Goal: Task Accomplishment & Management: Use online tool/utility

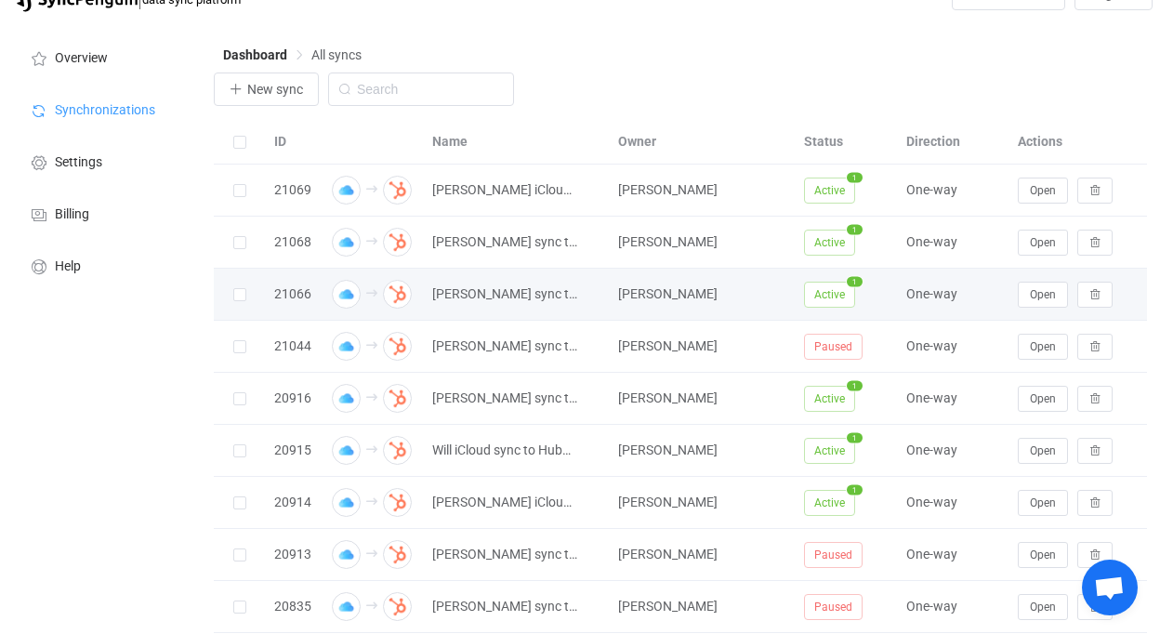
scroll to position [58, 0]
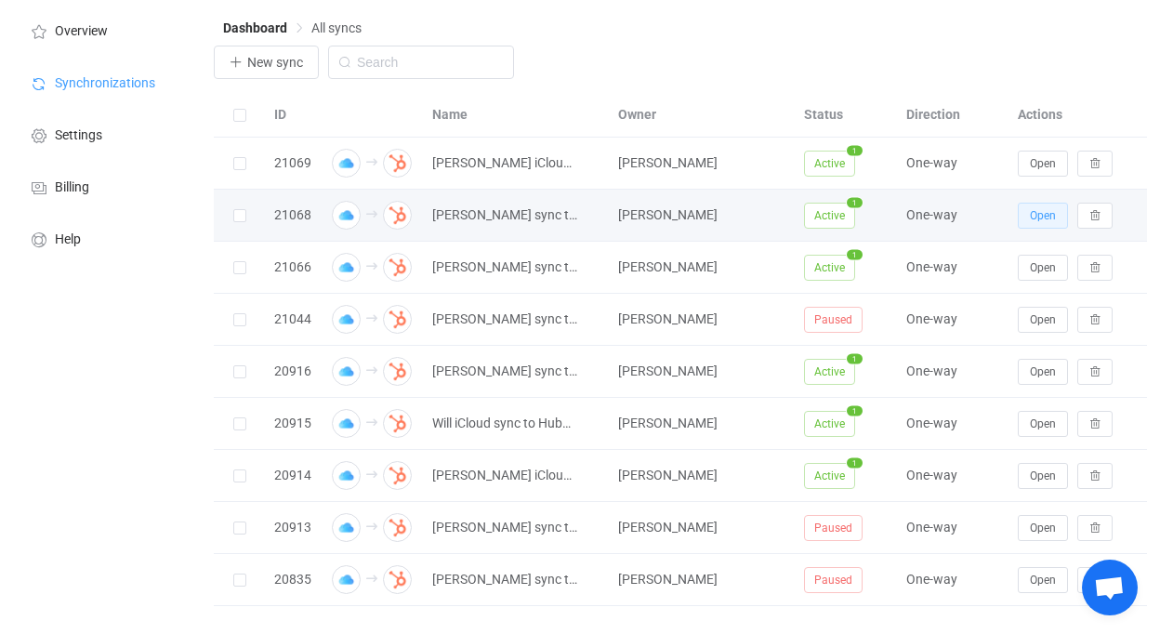
click at [1039, 209] on span "Open" at bounding box center [1043, 215] width 26 height 13
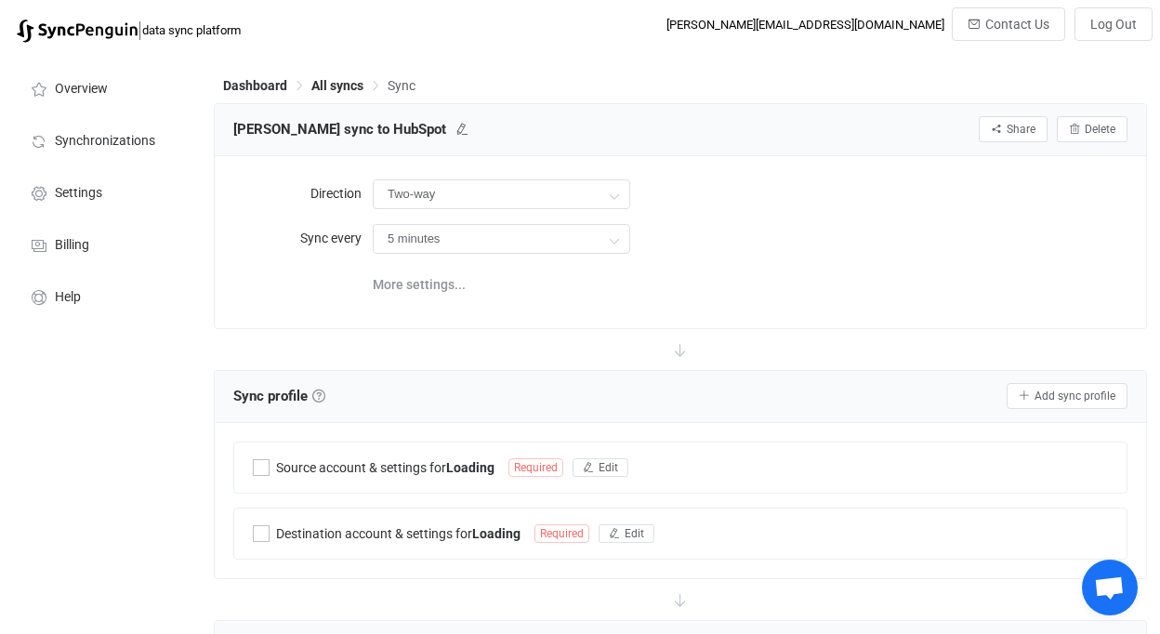
type input "iCloud → HubSpot"
type input "1 hour"
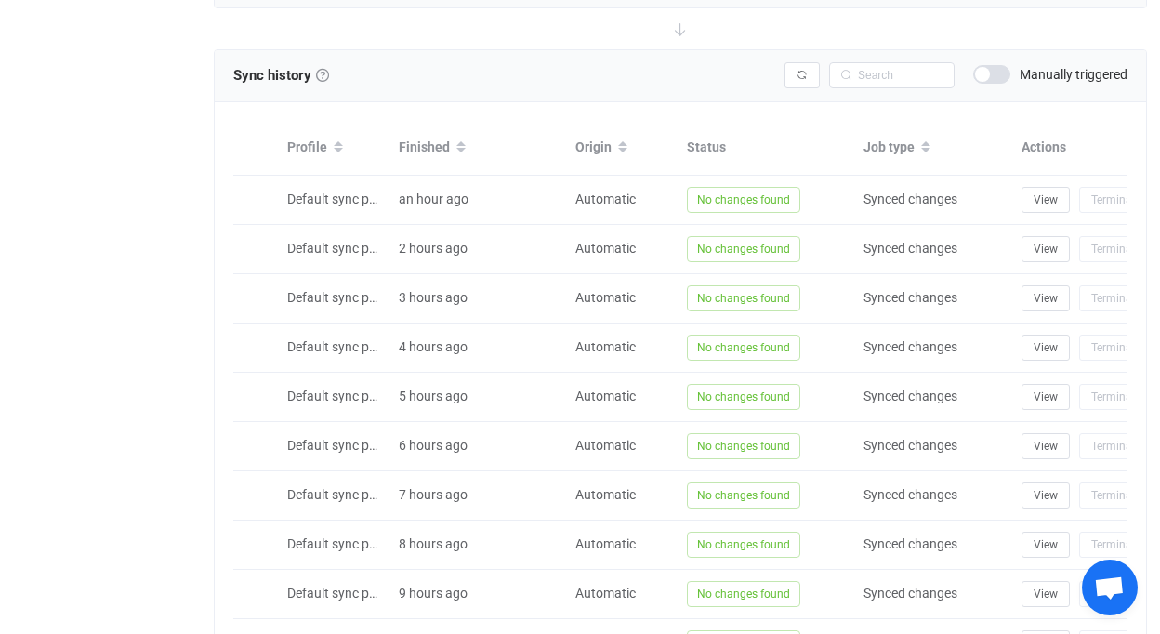
scroll to position [926, 0]
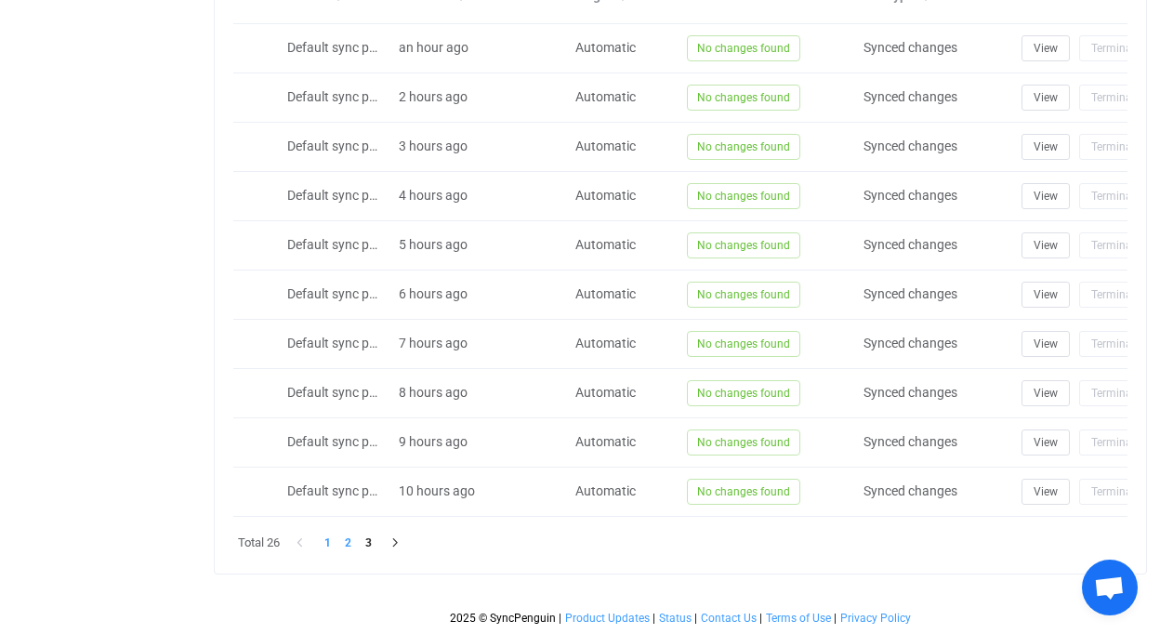
click at [347, 546] on li "2" at bounding box center [347, 543] width 20 height 20
click at [367, 541] on li "3" at bounding box center [368, 543] width 20 height 20
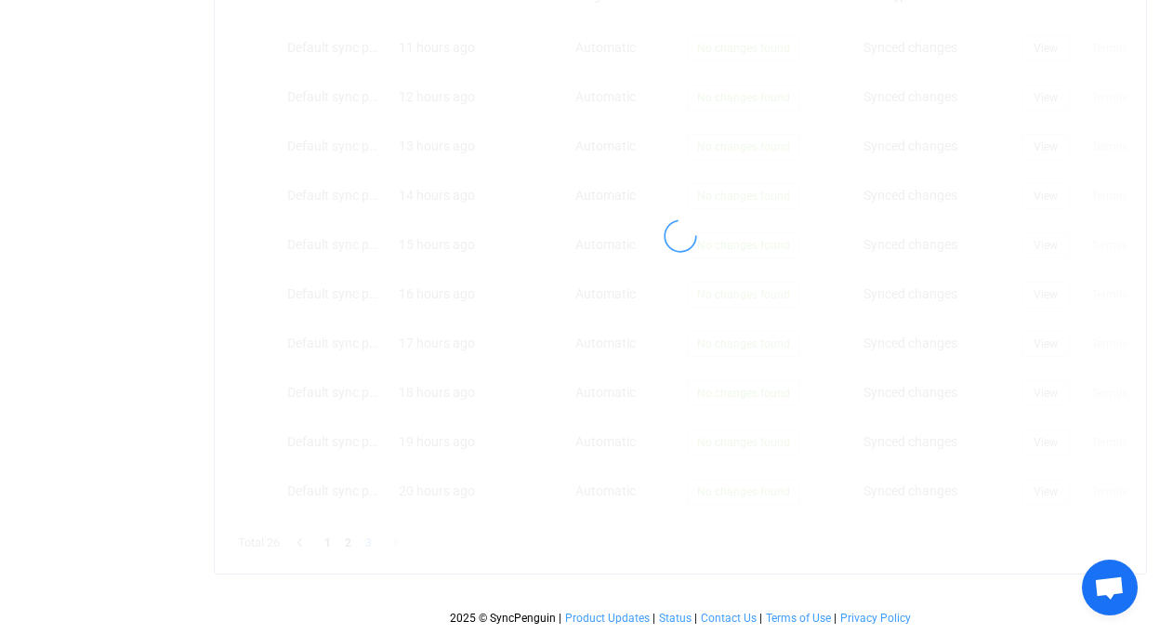
scroll to position [729, 0]
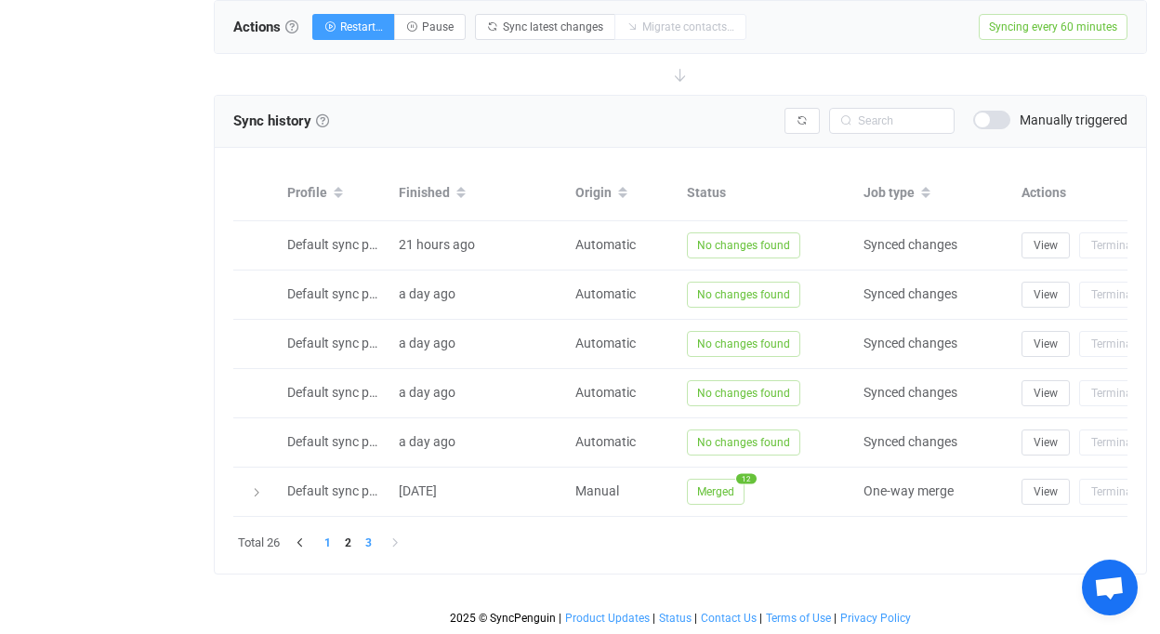
click at [331, 539] on li "1" at bounding box center [327, 543] width 20 height 20
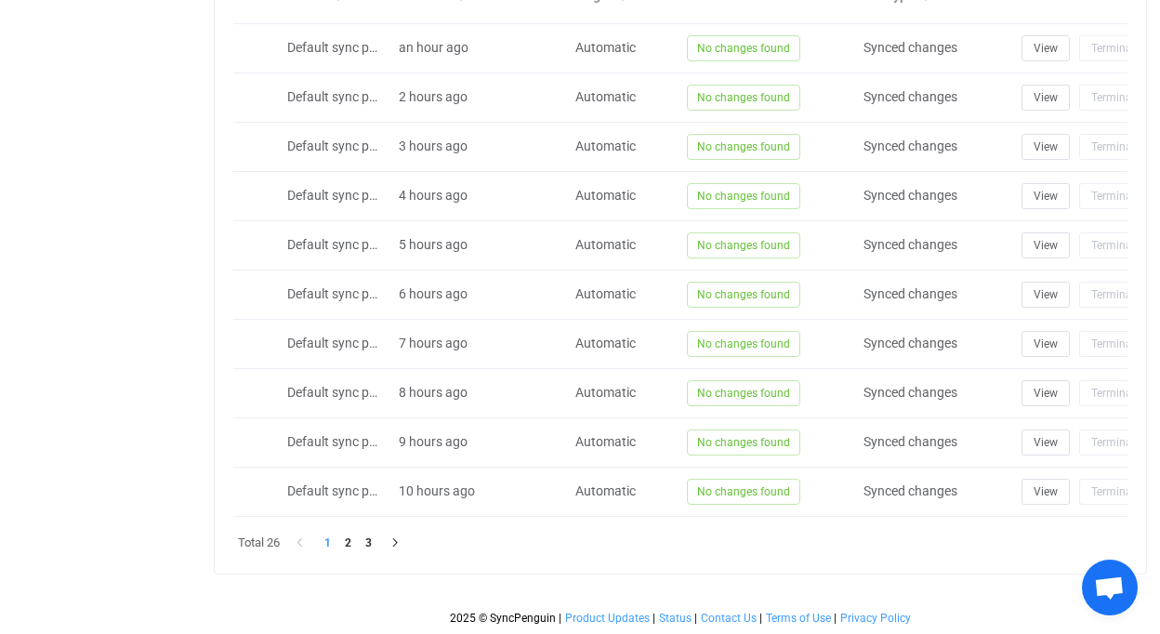
scroll to position [0, 0]
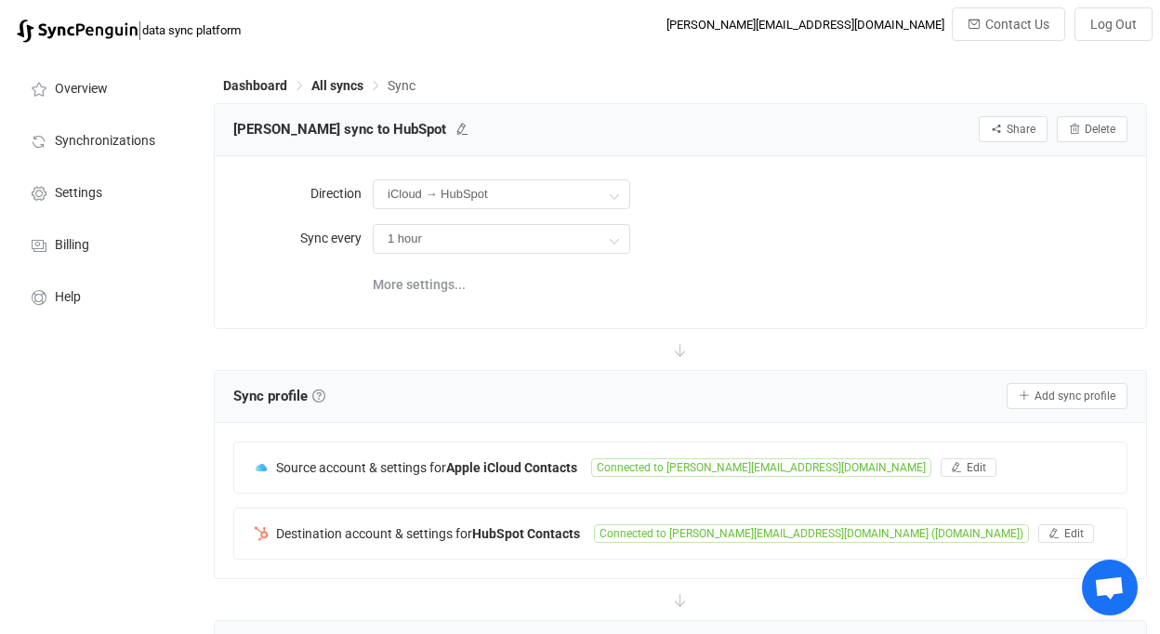
click at [325, 99] on div "Dashboard All syncs Sync" at bounding box center [680, 89] width 933 height 28
click at [331, 87] on span "All syncs" at bounding box center [337, 85] width 52 height 15
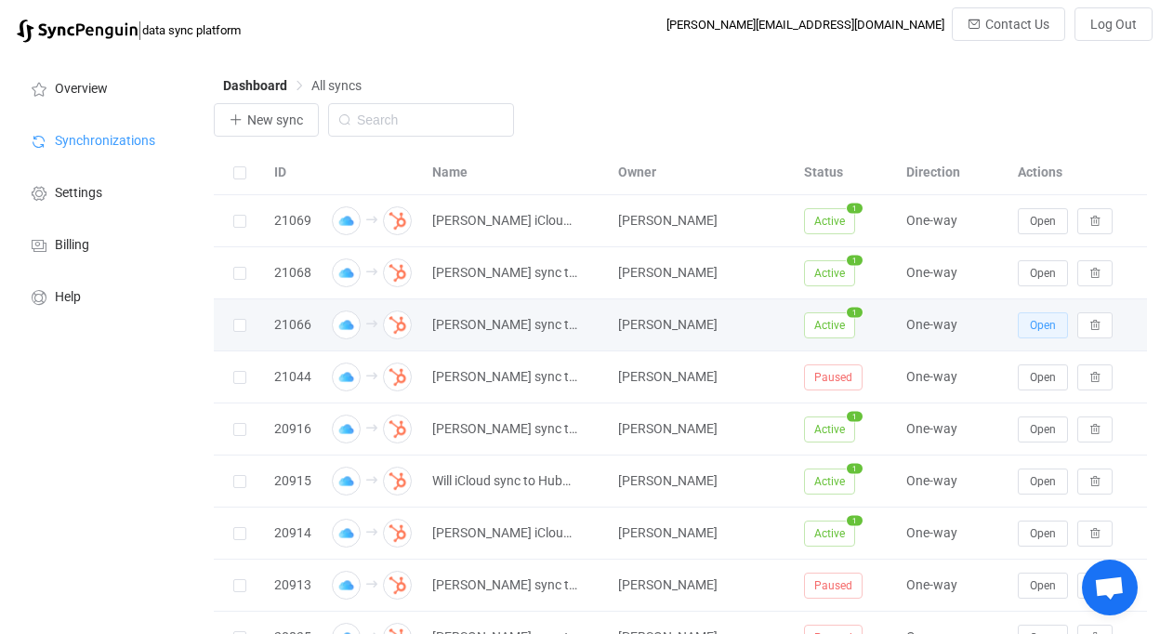
click at [1033, 319] on span "Open" at bounding box center [1043, 325] width 26 height 13
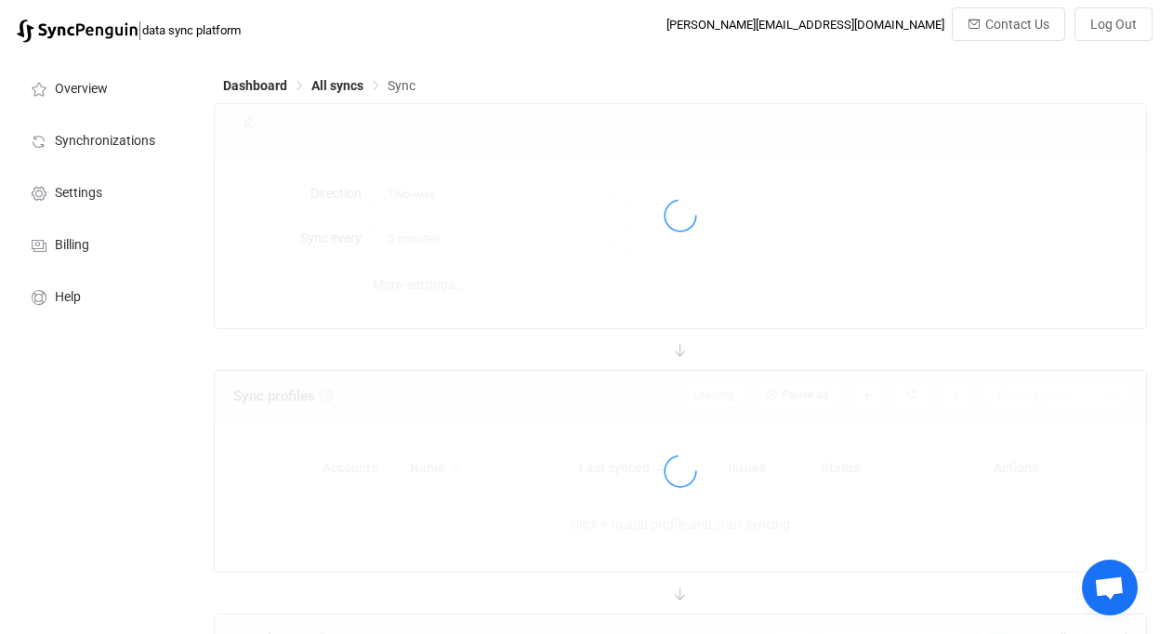
type input "iCloud → HubSpot"
type input "1 hour"
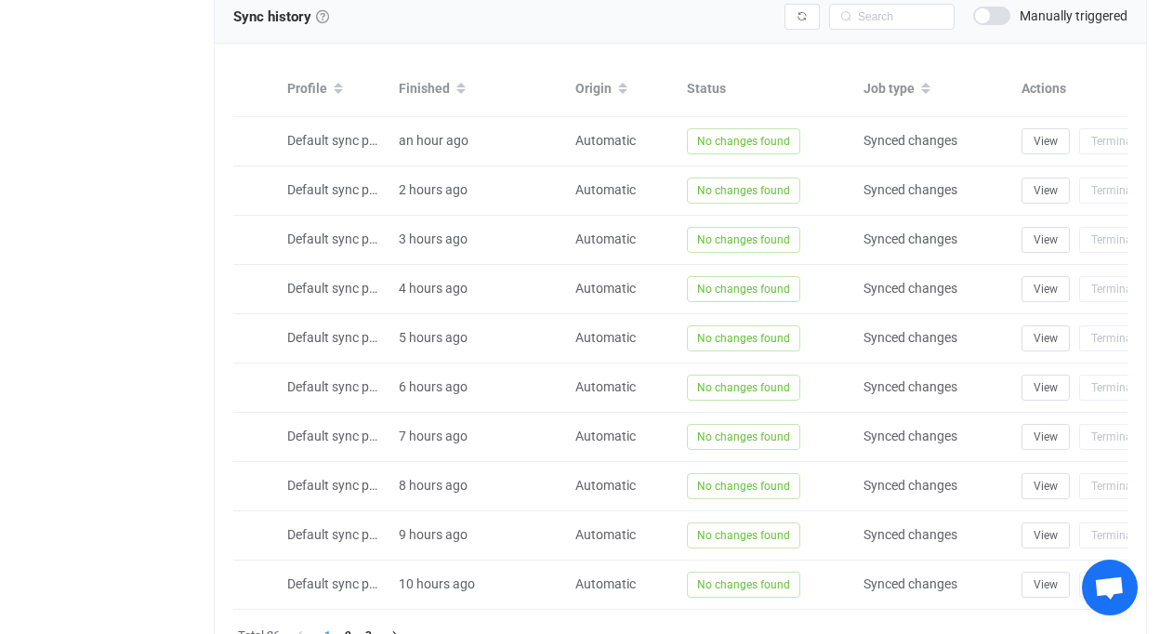
scroll to position [926, 0]
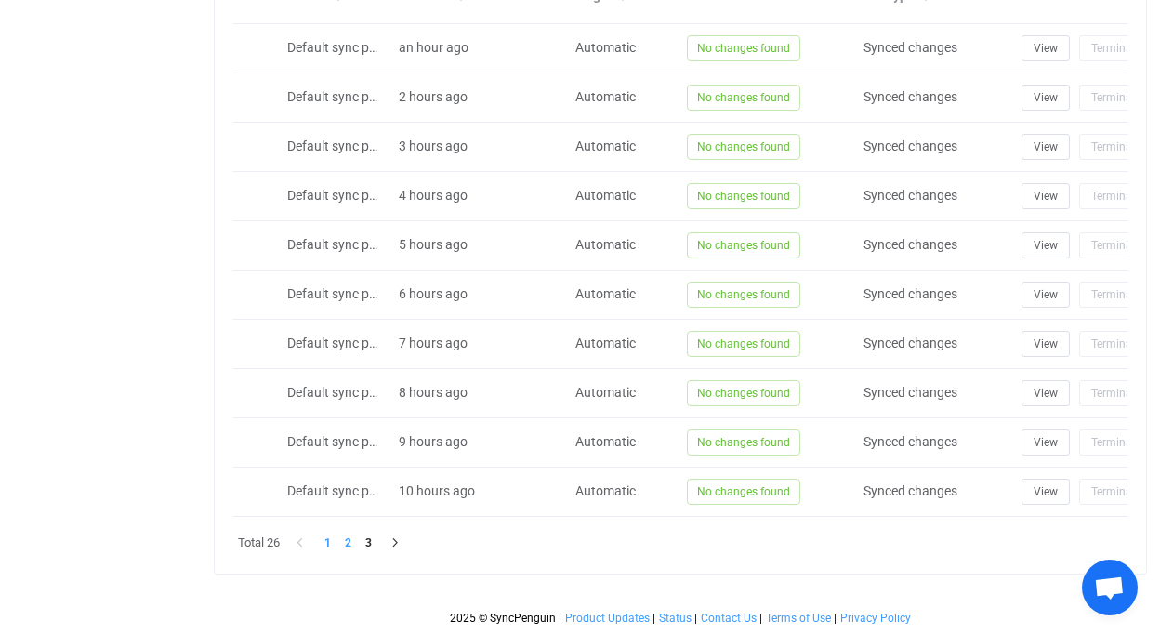
click at [348, 546] on li "2" at bounding box center [347, 543] width 20 height 20
click at [373, 540] on li "3" at bounding box center [368, 543] width 20 height 20
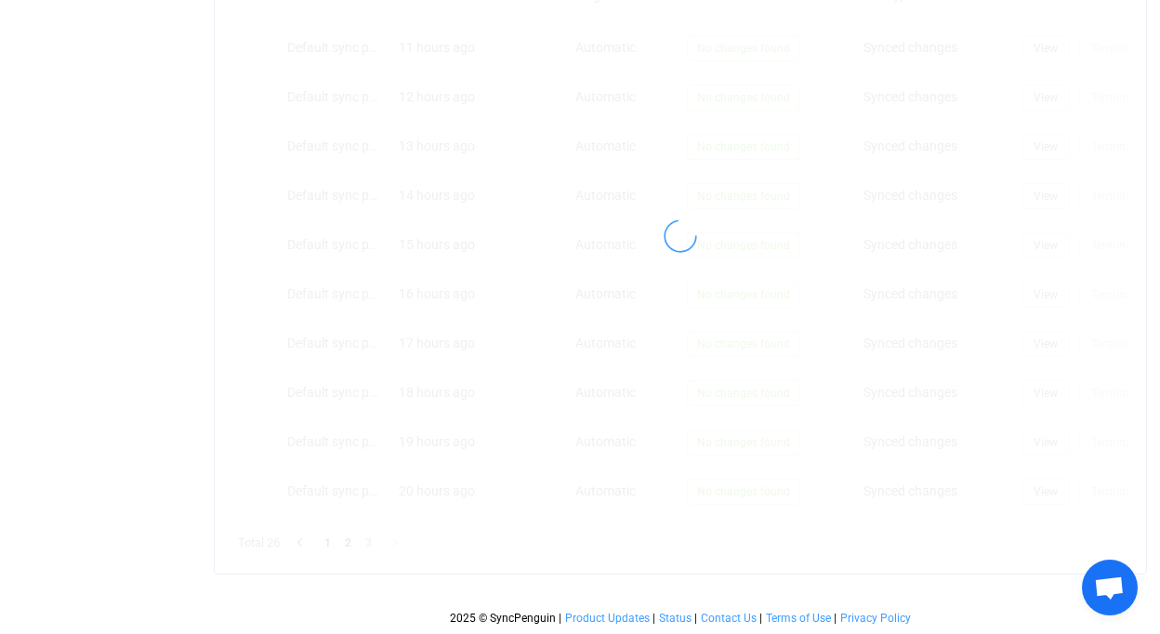
scroll to position [729, 0]
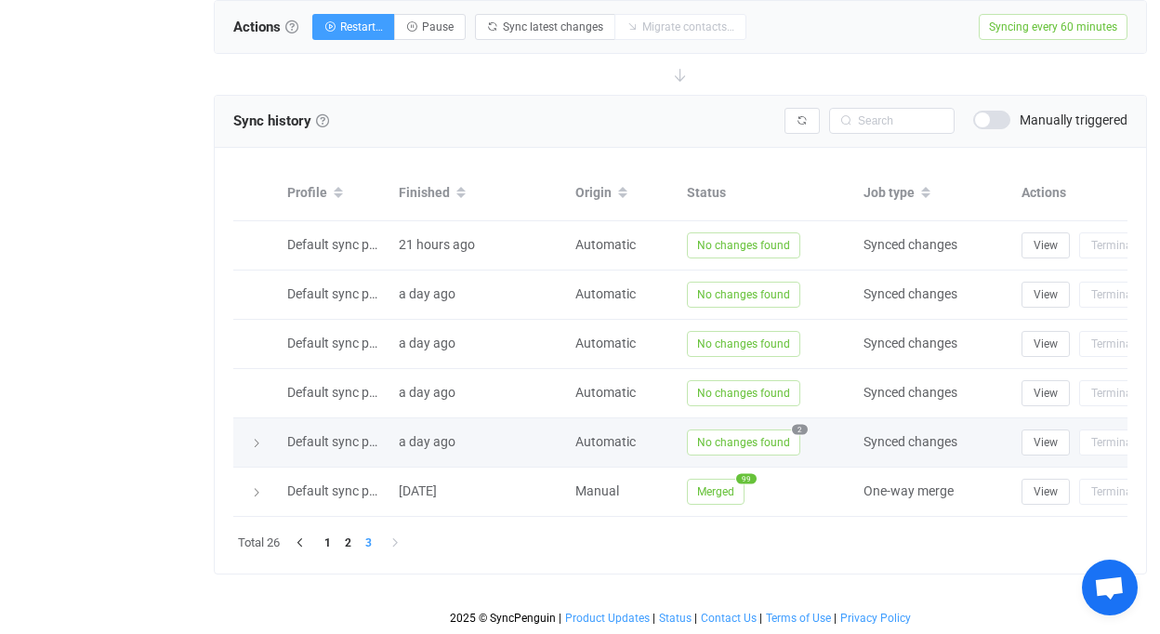
click at [714, 429] on span "No changes found" at bounding box center [743, 442] width 113 height 26
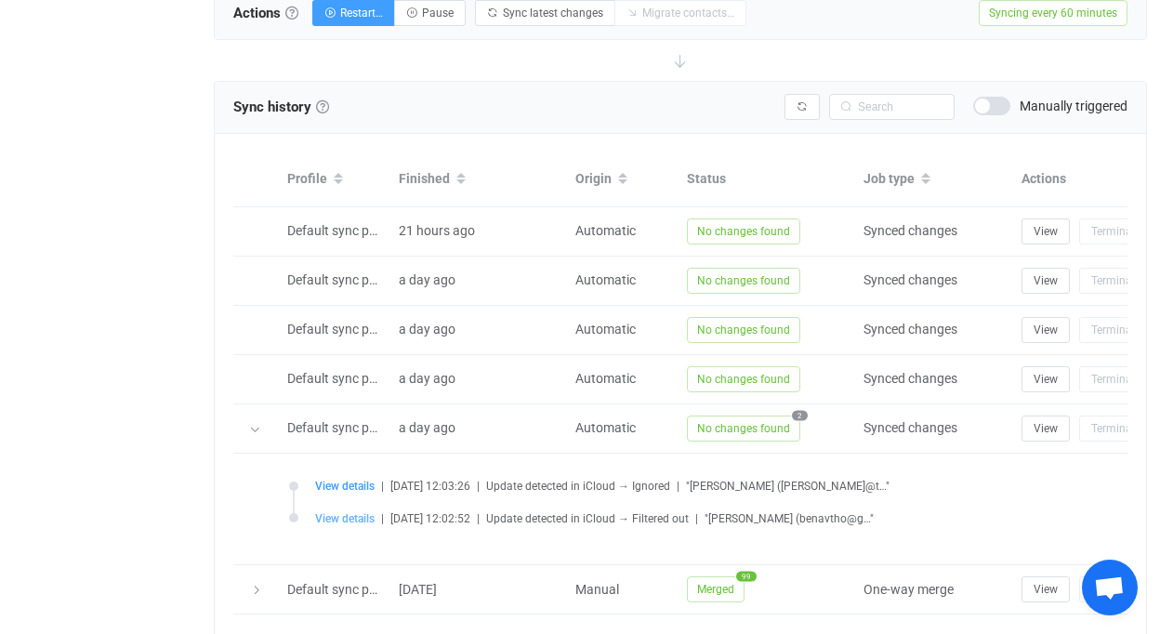
click at [361, 512] on span "View details" at bounding box center [344, 518] width 59 height 13
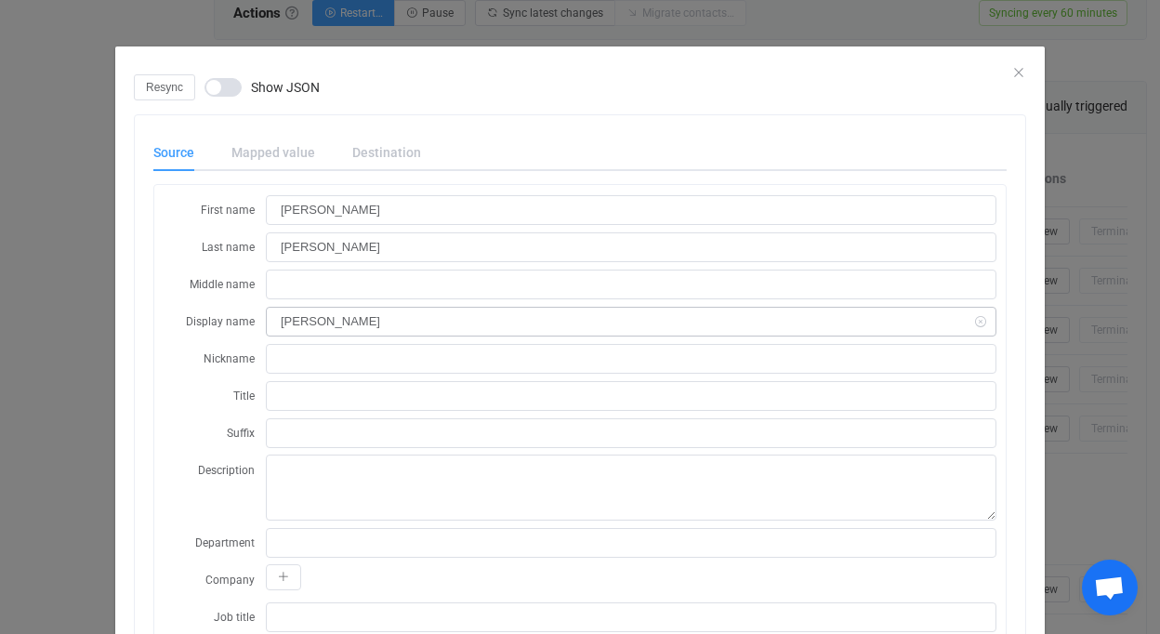
scroll to position [449, 0]
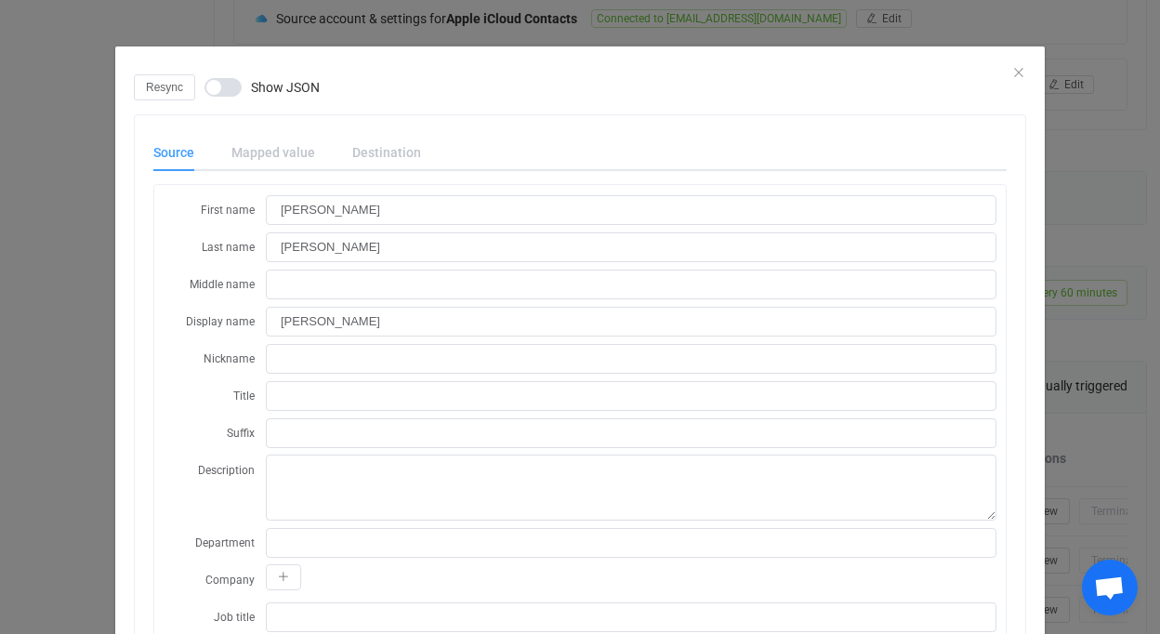
click at [1012, 78] on div "Resync Show JSON" at bounding box center [580, 87] width 892 height 26
click at [1011, 72] on icon "Close" at bounding box center [1018, 72] width 15 height 15
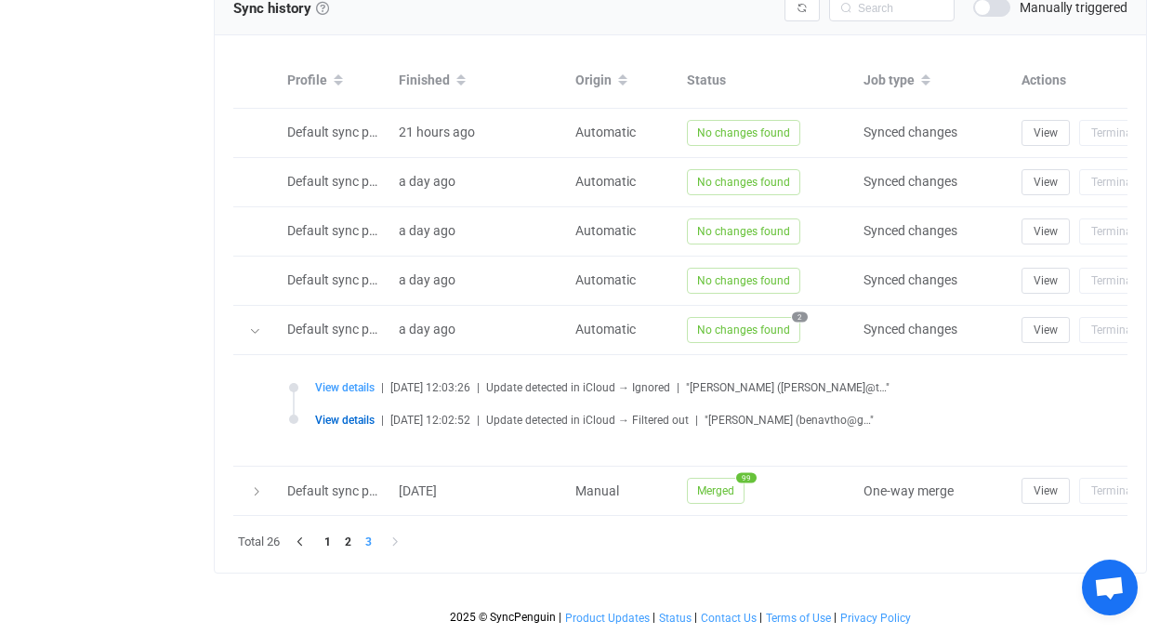
scroll to position [0, 0]
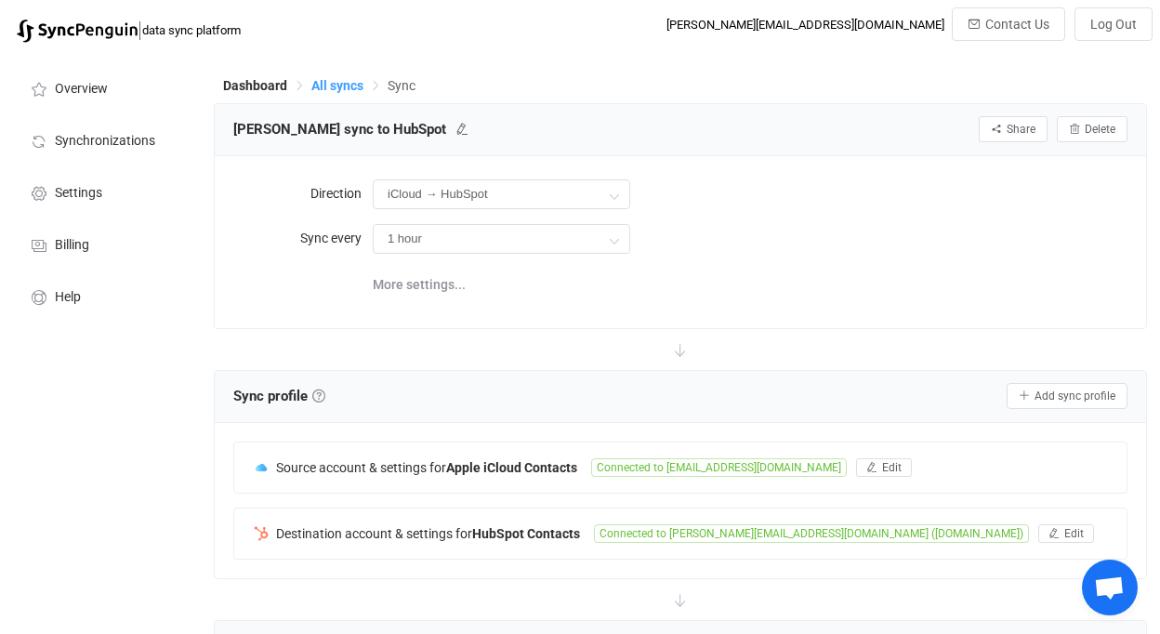
click at [341, 79] on span "All syncs" at bounding box center [337, 85] width 52 height 15
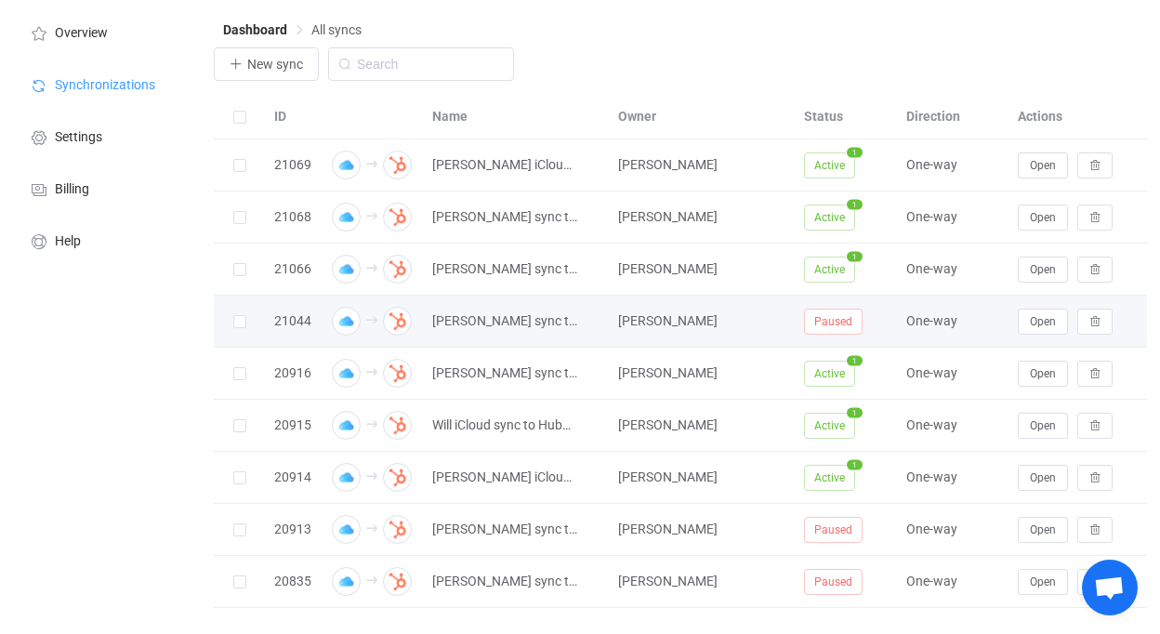
scroll to position [86, 0]
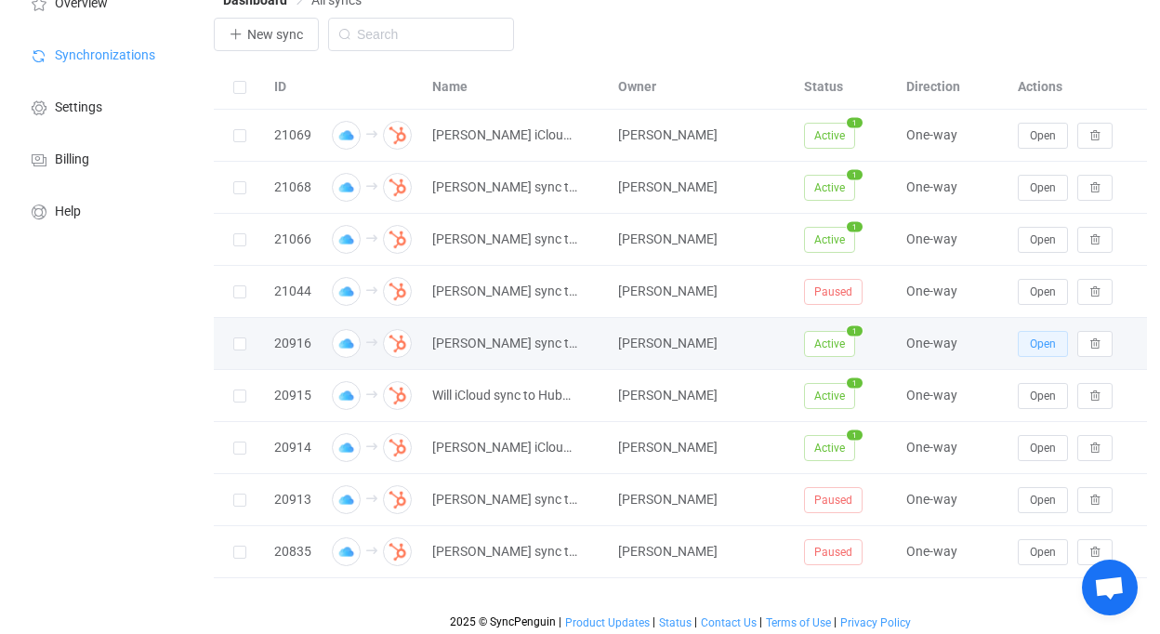
click at [1031, 338] on span "Open" at bounding box center [1043, 343] width 26 height 13
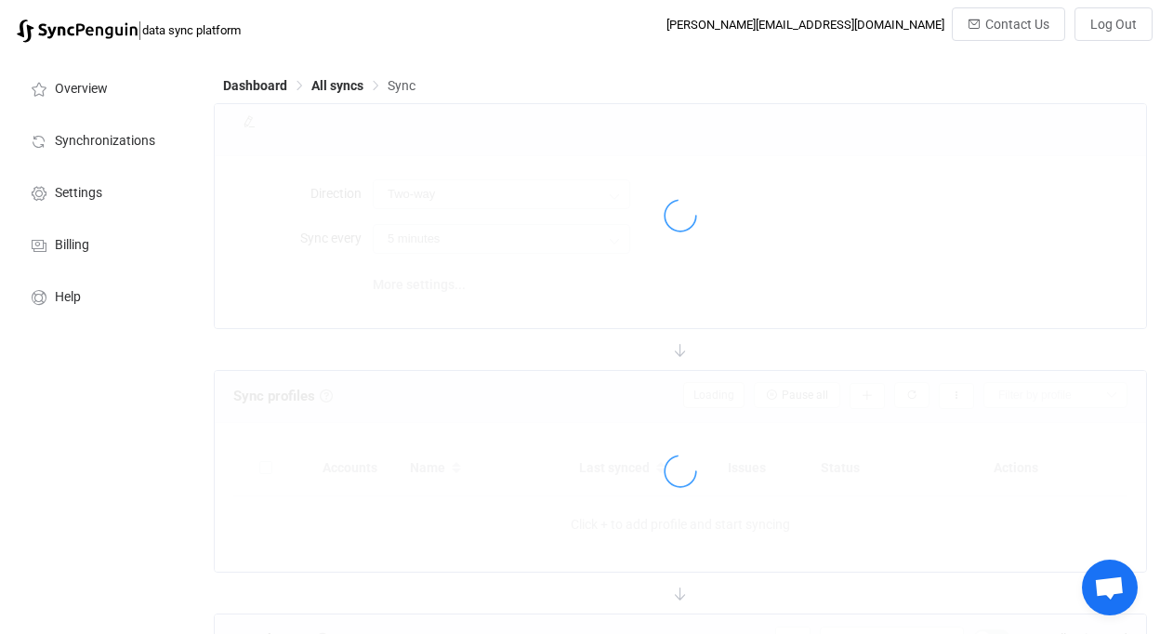
type input "iCloud → HubSpot"
type input "1 hour"
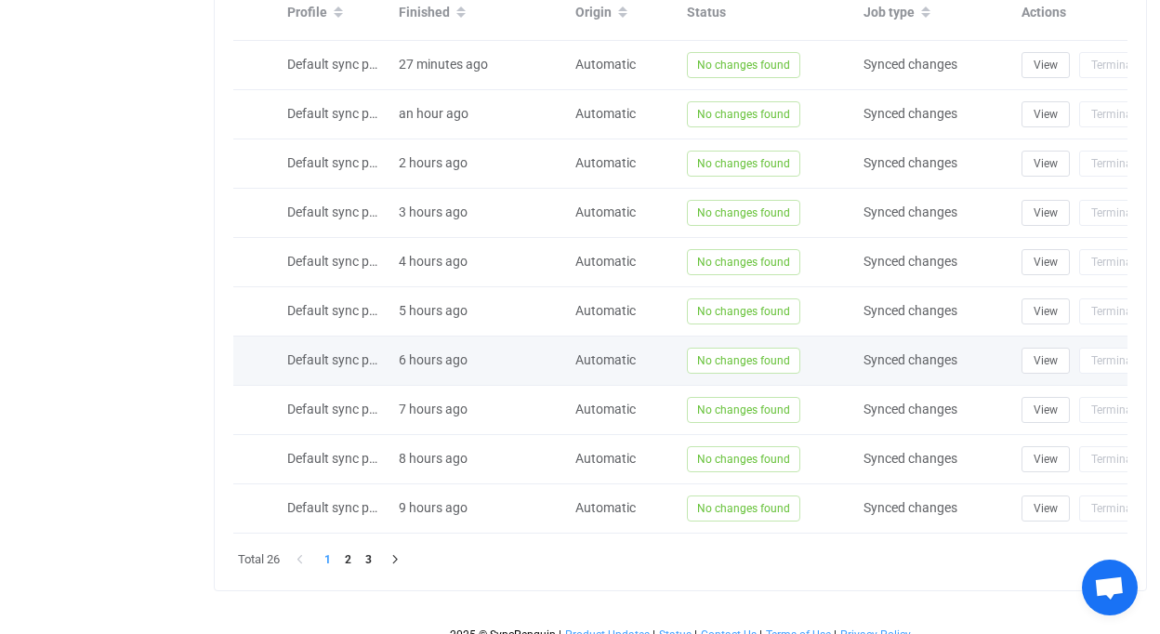
scroll to position [926, 0]
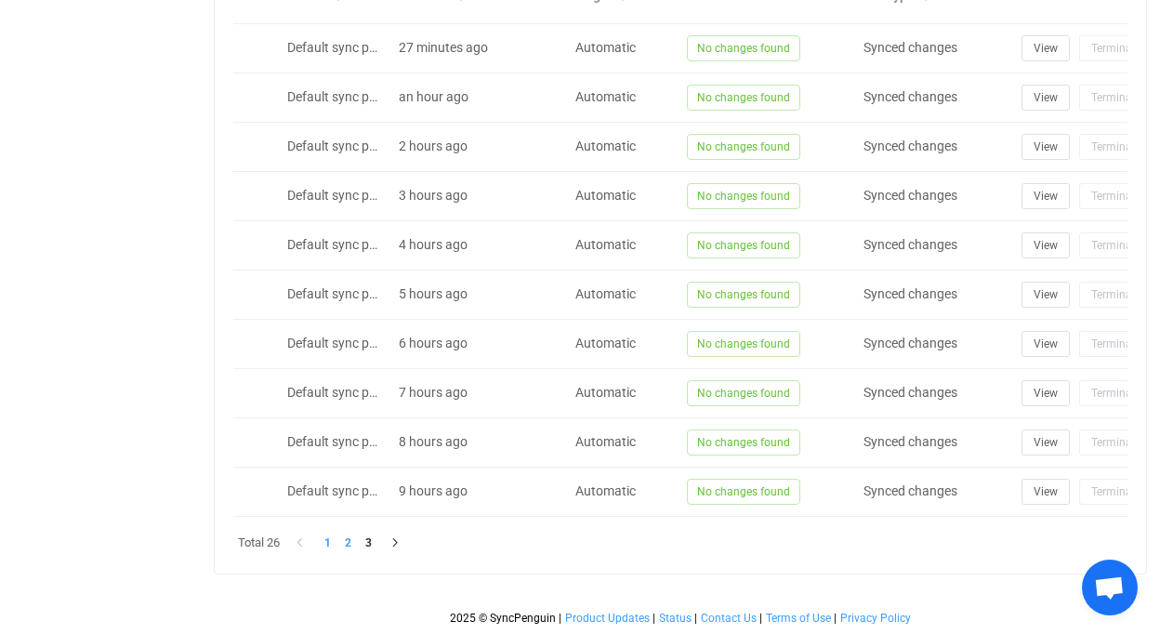
click at [355, 546] on li "2" at bounding box center [347, 543] width 20 height 20
click at [365, 540] on li "3" at bounding box center [368, 543] width 20 height 20
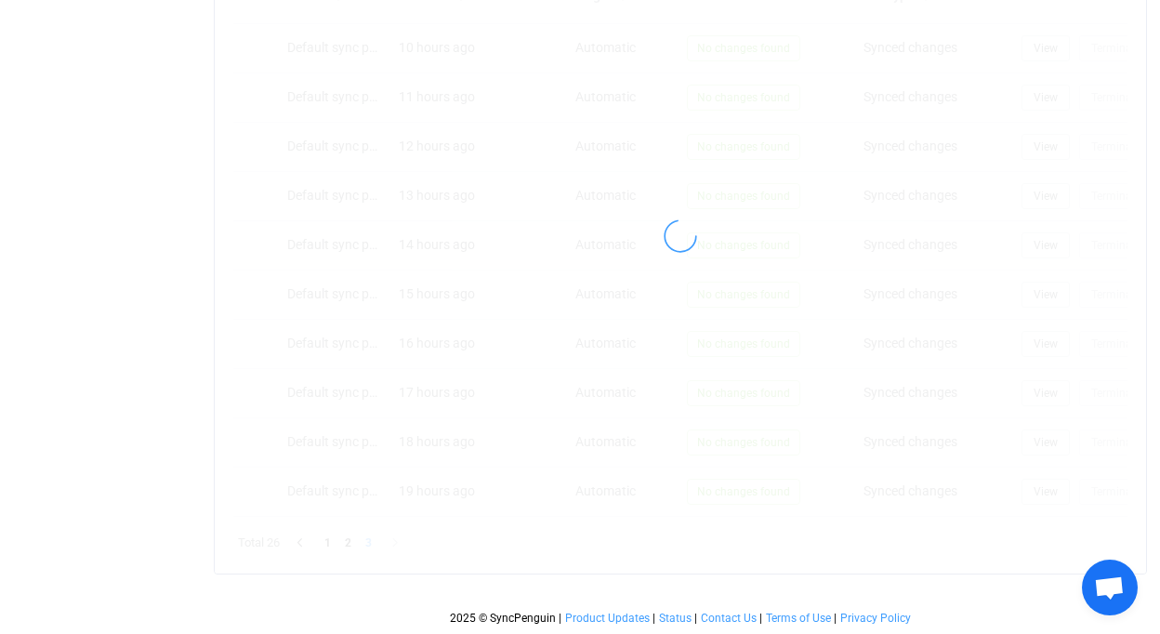
scroll to position [729, 0]
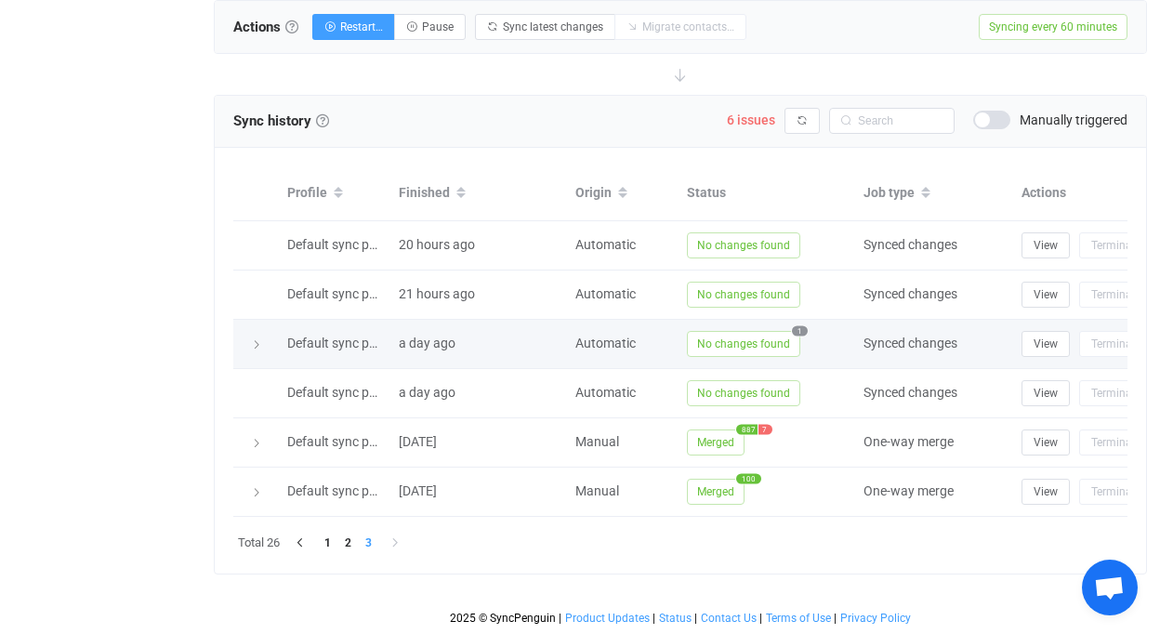
click at [779, 332] on span "No changes found" at bounding box center [743, 344] width 113 height 26
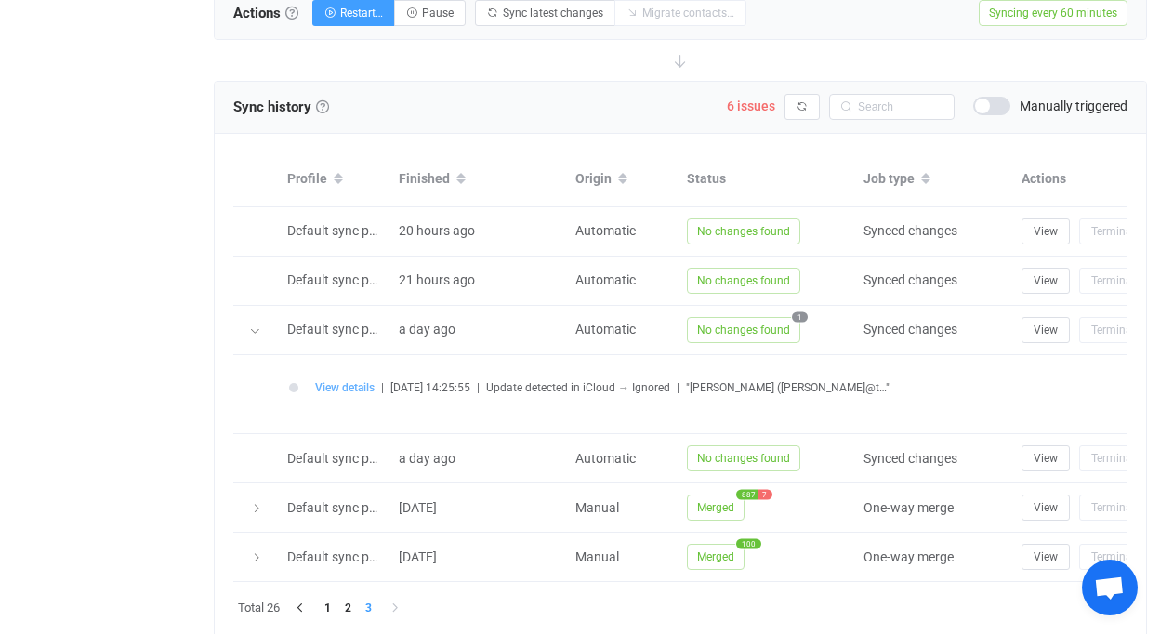
click at [358, 381] on span "View details" at bounding box center [344, 387] width 59 height 13
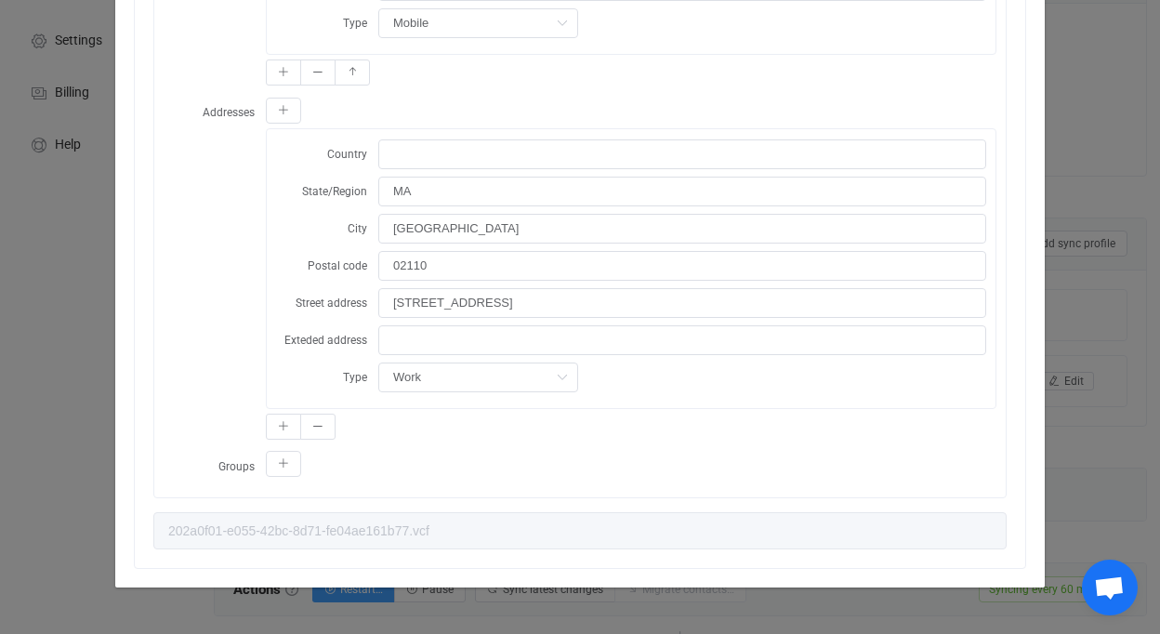
scroll to position [0, 0]
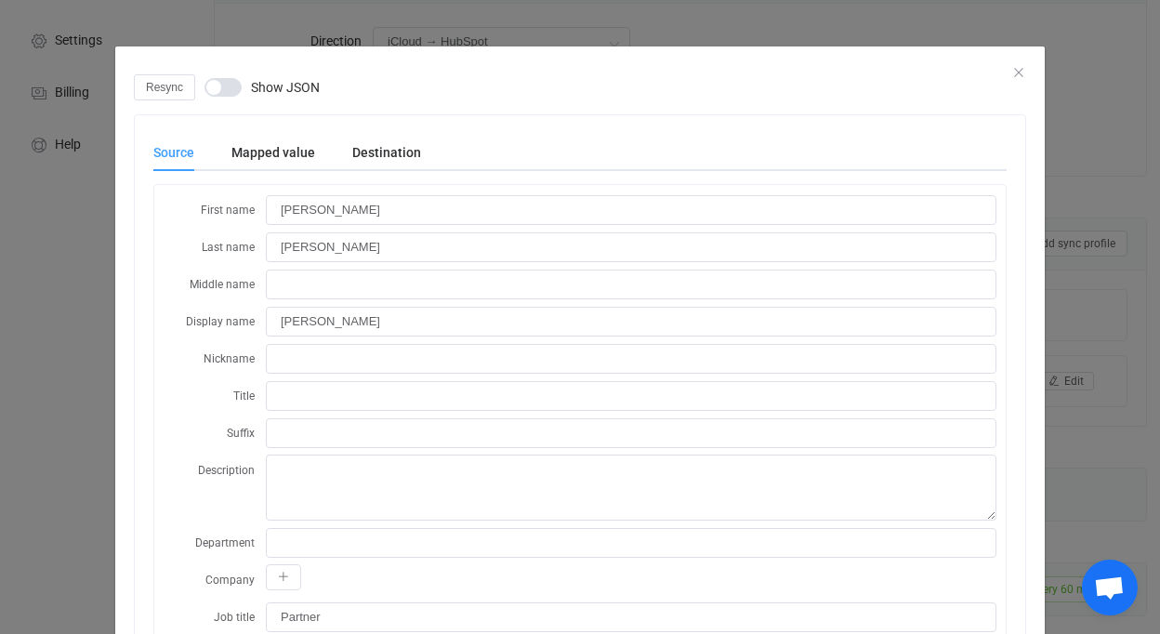
click at [1014, 74] on div "Resync Show JSON" at bounding box center [580, 87] width 892 height 26
click at [1012, 69] on icon "Close" at bounding box center [1018, 72] width 15 height 15
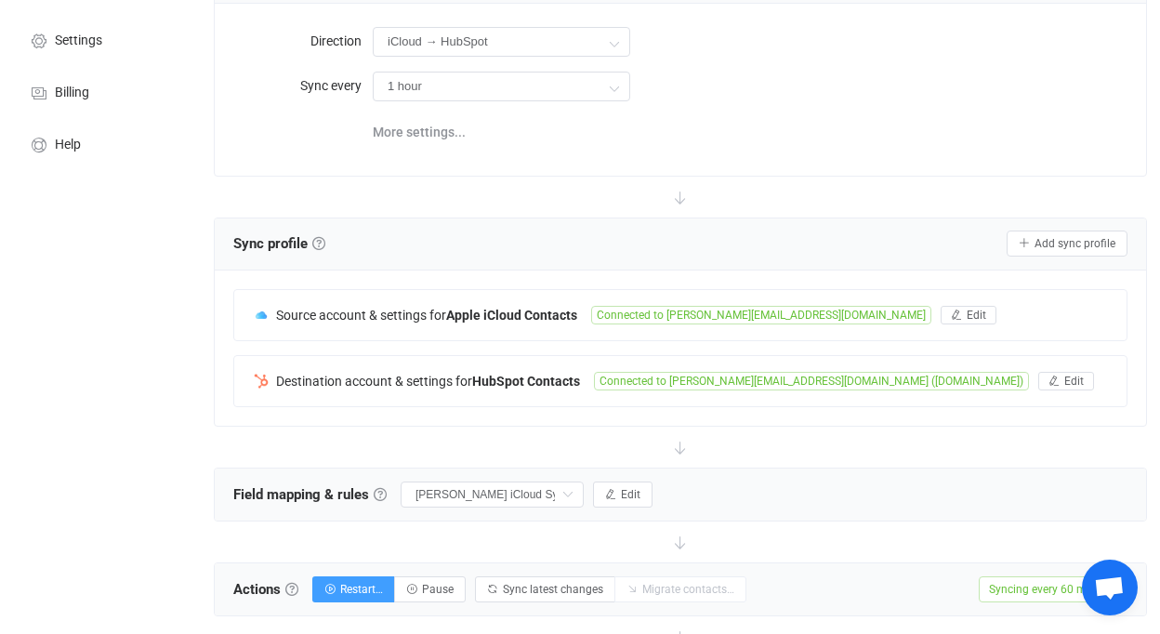
scroll to position [763, 0]
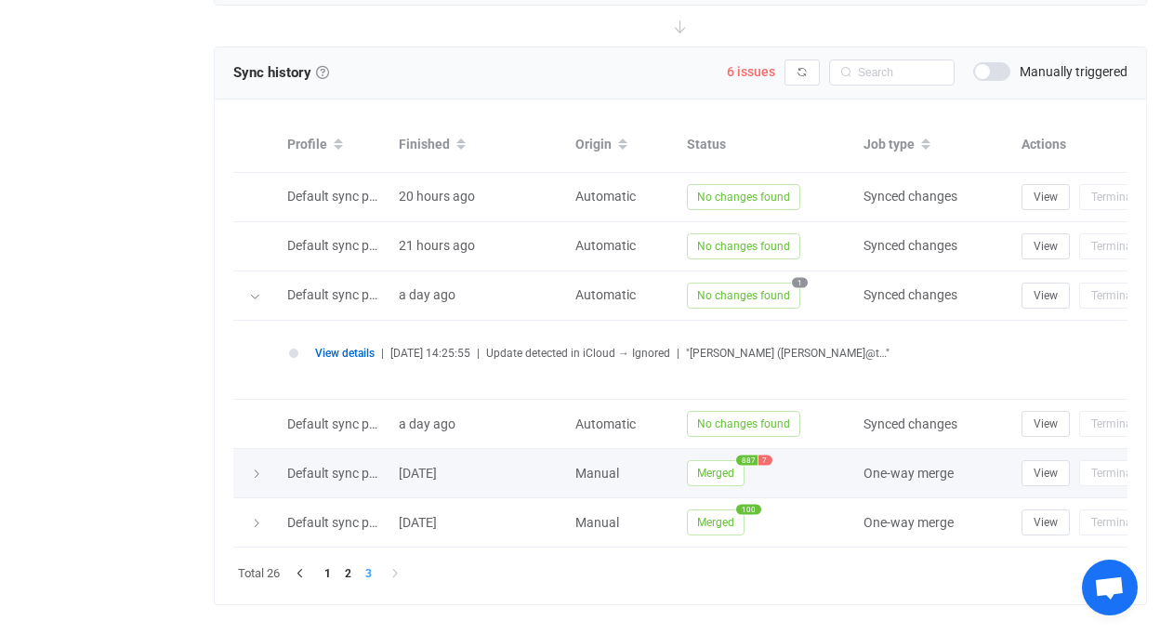
click at [727, 486] on span "Merged" at bounding box center [716, 473] width 58 height 26
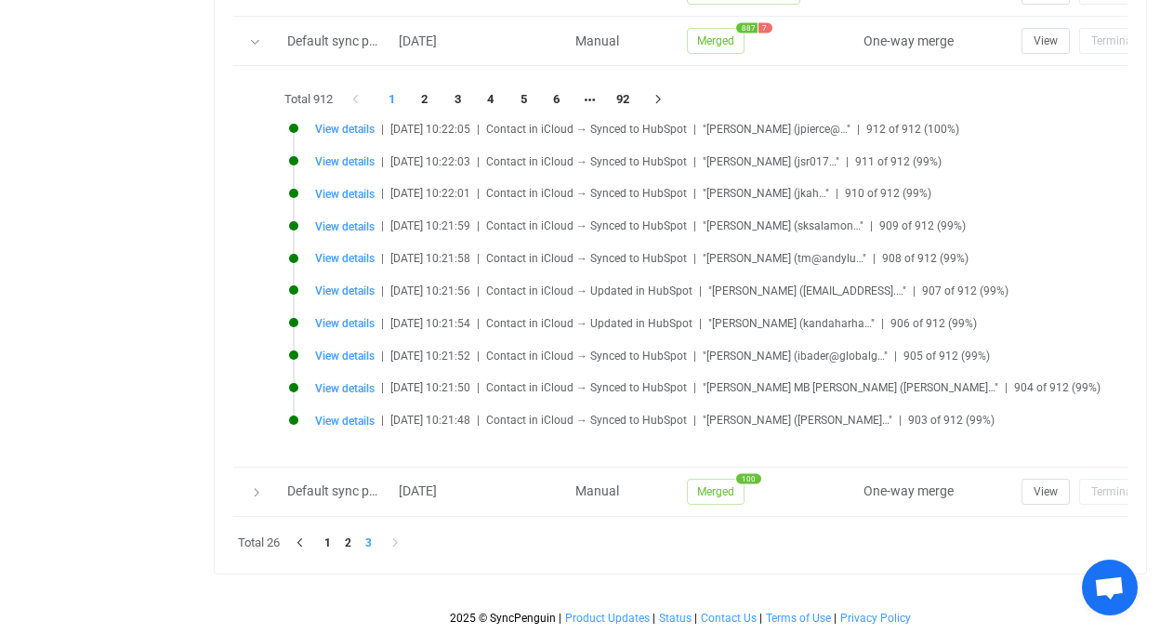
scroll to position [1083, 0]
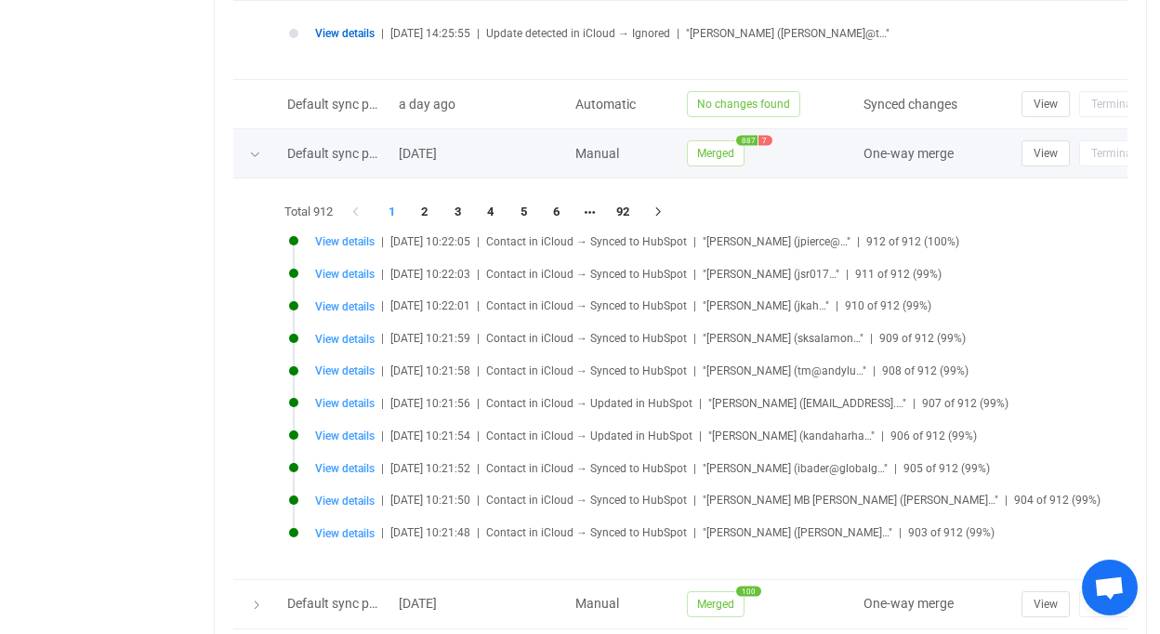
click at [254, 166] on div at bounding box center [255, 153] width 19 height 26
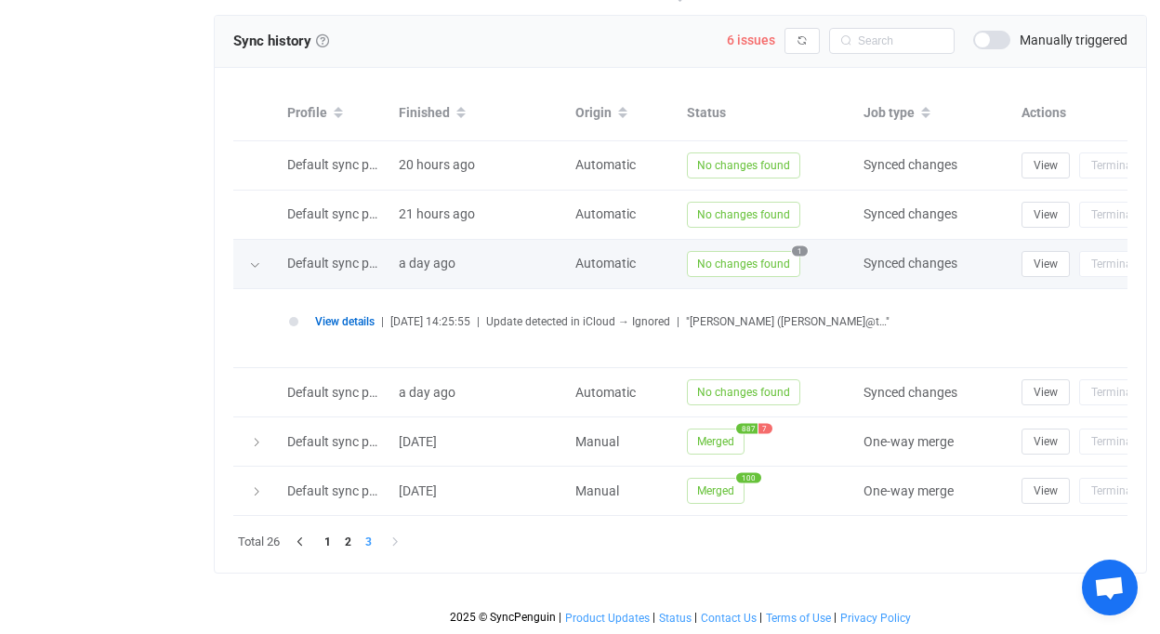
scroll to position [0, 0]
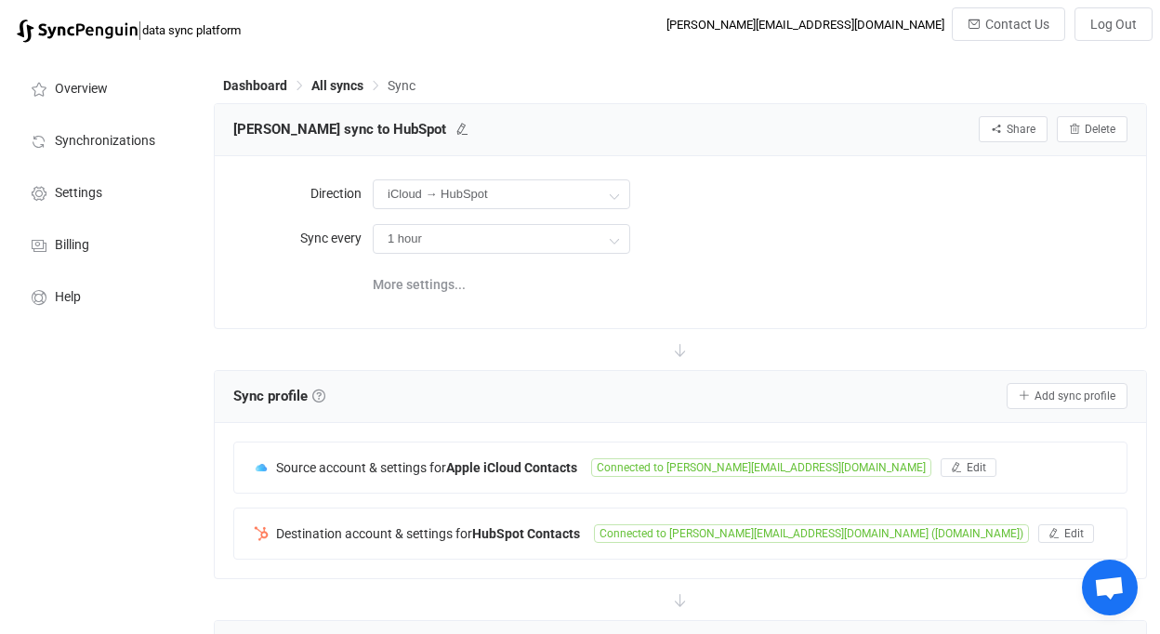
click at [227, 30] on span "data sync platform" at bounding box center [191, 30] width 99 height 14
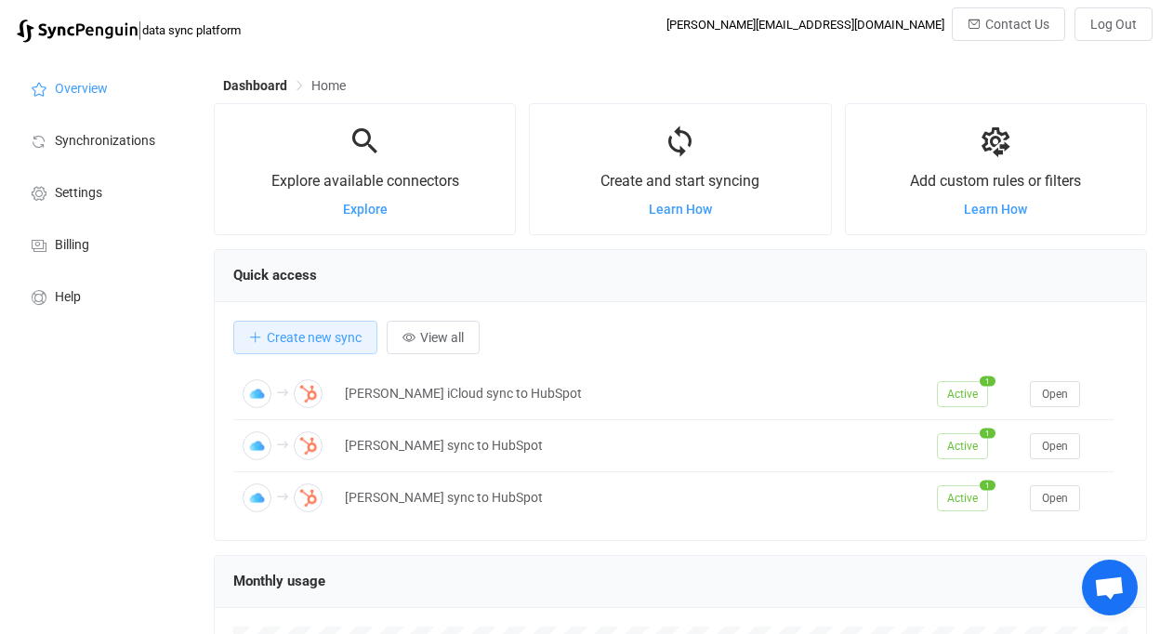
scroll to position [2041, 0]
click at [381, 200] on div "Explore available connectors Explore" at bounding box center [365, 169] width 300 height 93
click at [371, 211] on span "Explore" at bounding box center [365, 209] width 45 height 15
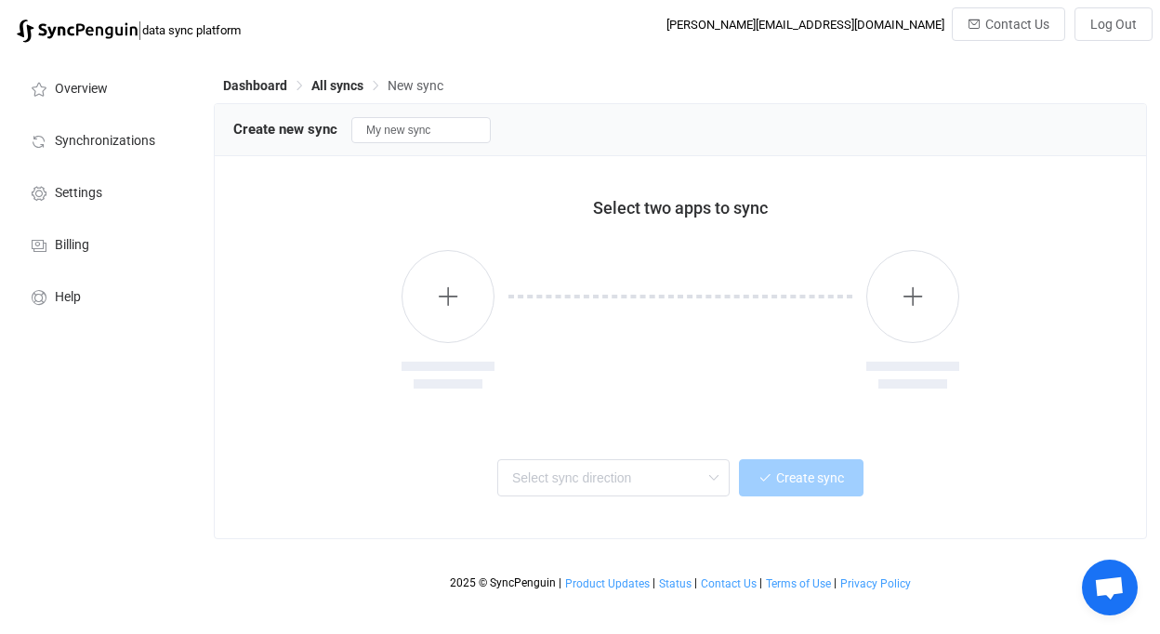
scroll to position [2041, 0]
click at [307, 87] on span "Dashboard" at bounding box center [267, 85] width 88 height 13
click at [323, 84] on span "All syncs" at bounding box center [337, 85] width 52 height 15
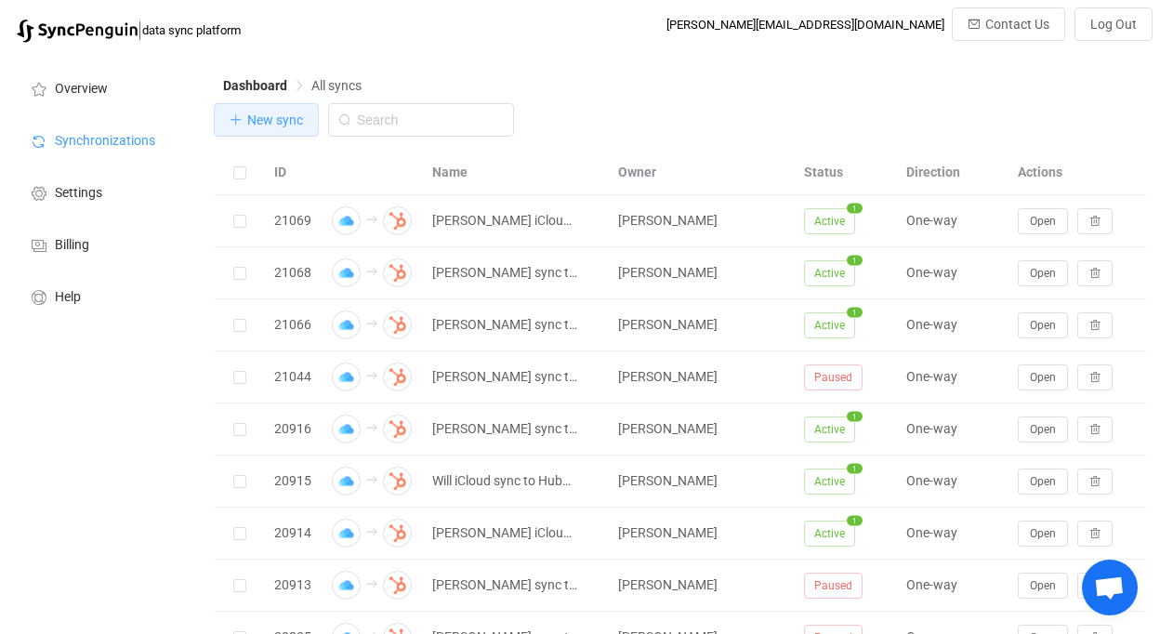
click at [276, 118] on span "New sync" at bounding box center [275, 119] width 56 height 15
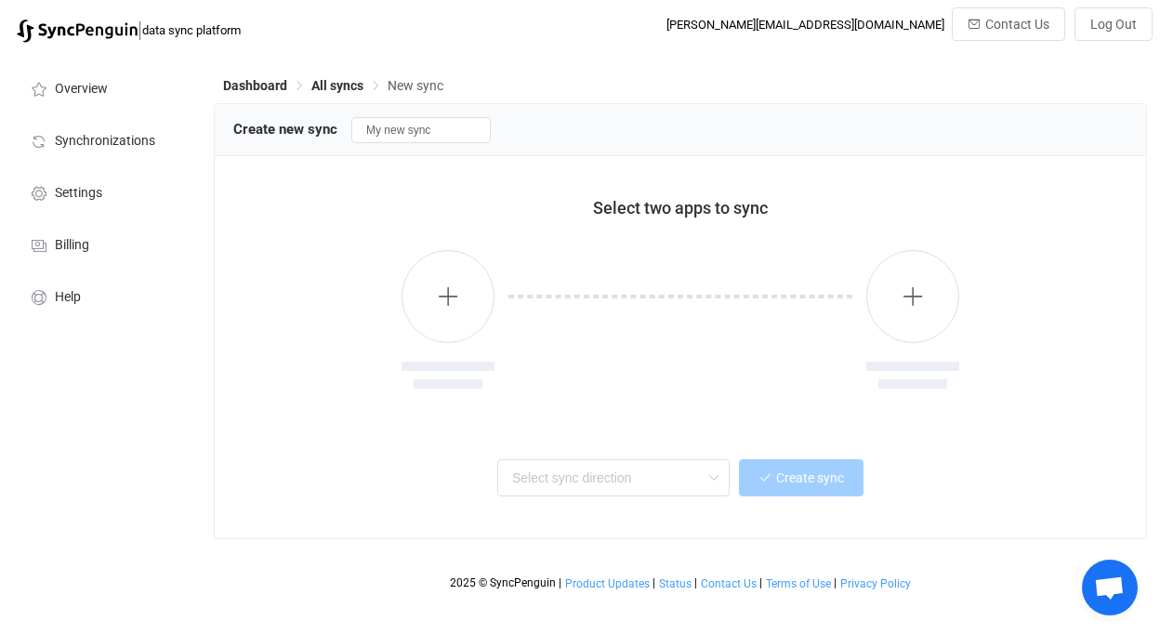
click at [365, 94] on div "Dashboard All syncs New sync" at bounding box center [680, 89] width 933 height 28
click at [362, 90] on span "All syncs" at bounding box center [337, 85] width 52 height 15
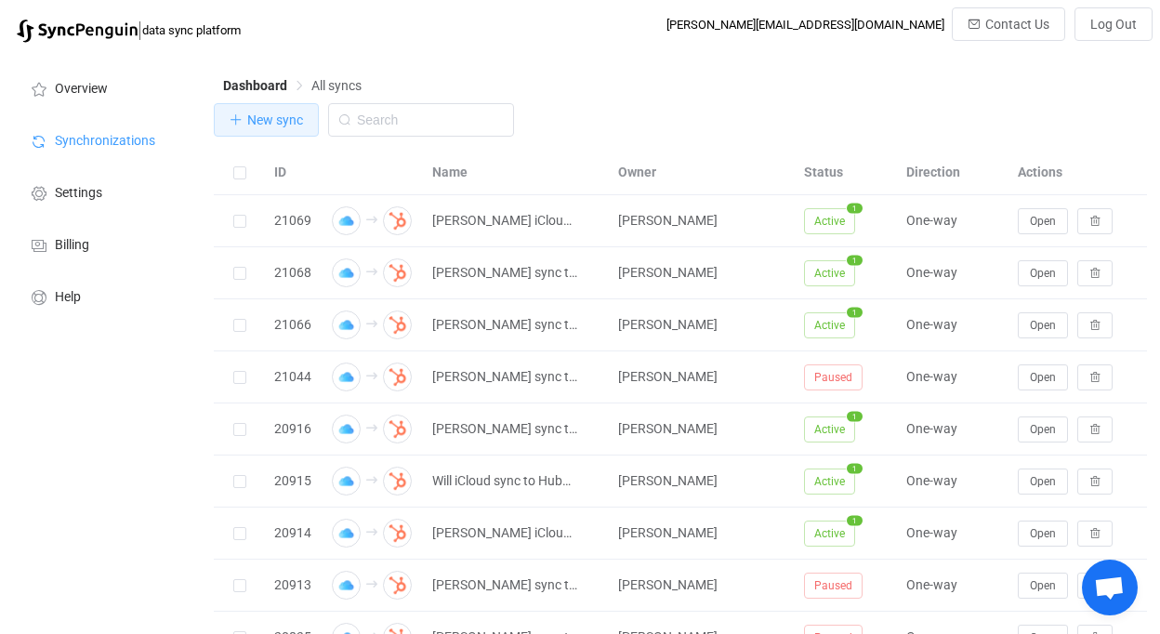
click at [291, 117] on span "New sync" at bounding box center [275, 119] width 56 height 15
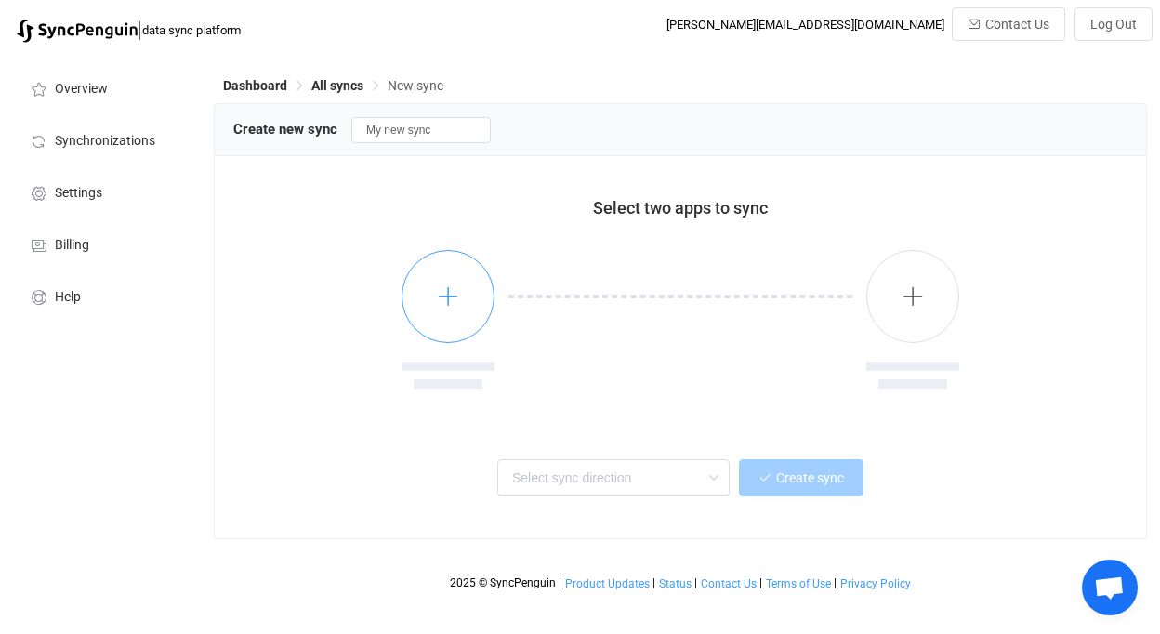
click at [463, 293] on button "button" at bounding box center [447, 296] width 93 height 93
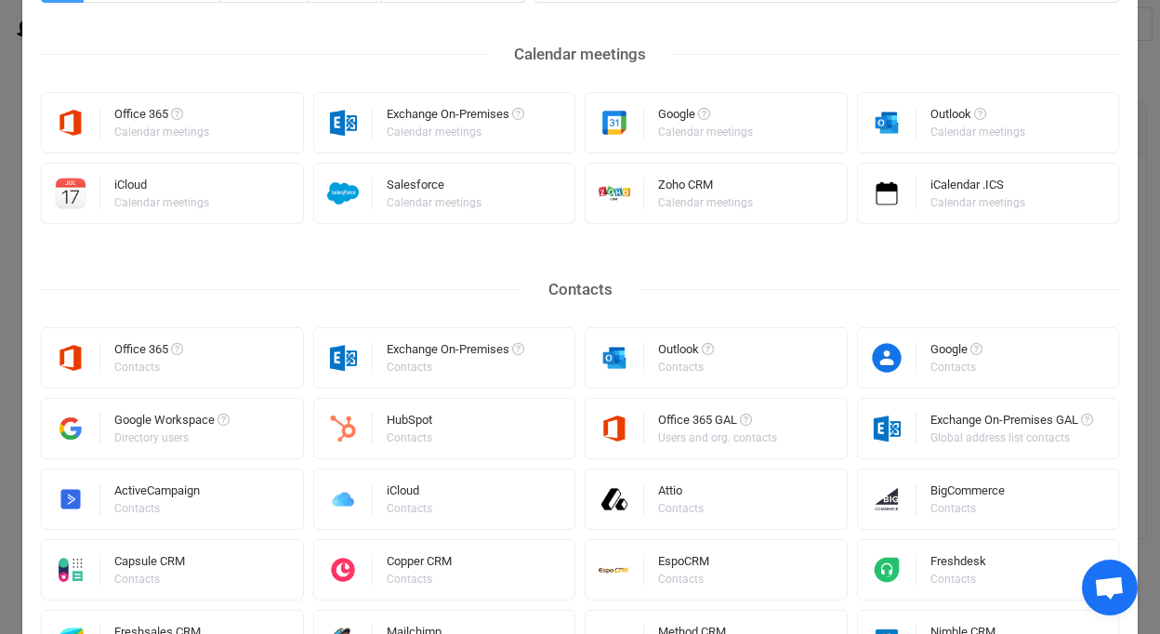
scroll to position [170, 0]
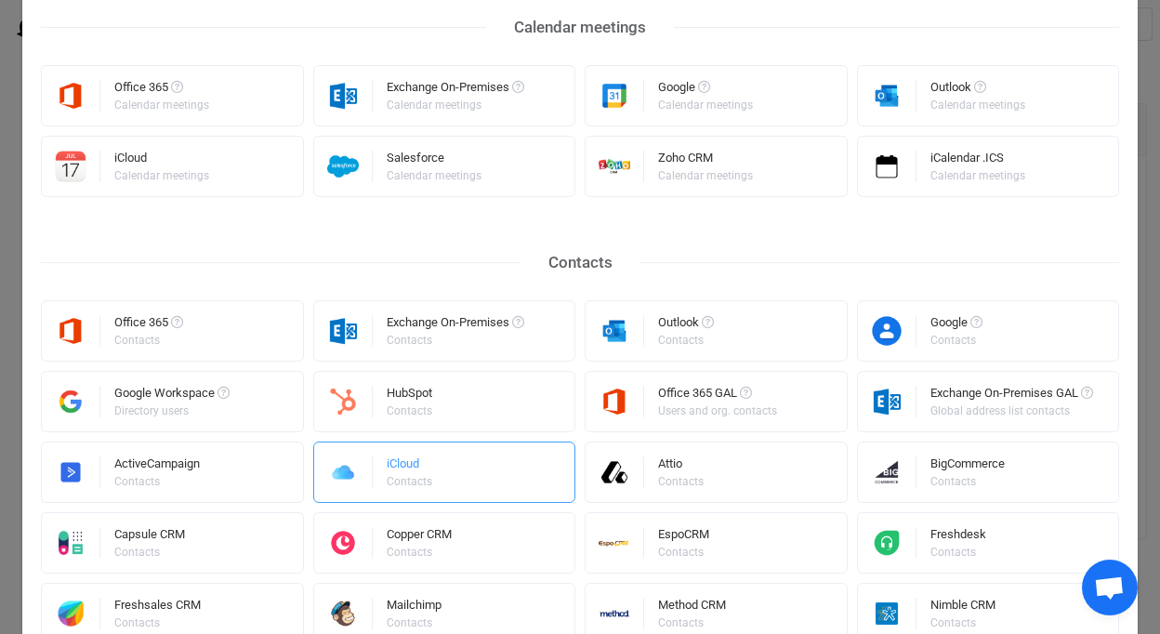
click at [461, 460] on div "iCloud Contacts" at bounding box center [444, 471] width 263 height 61
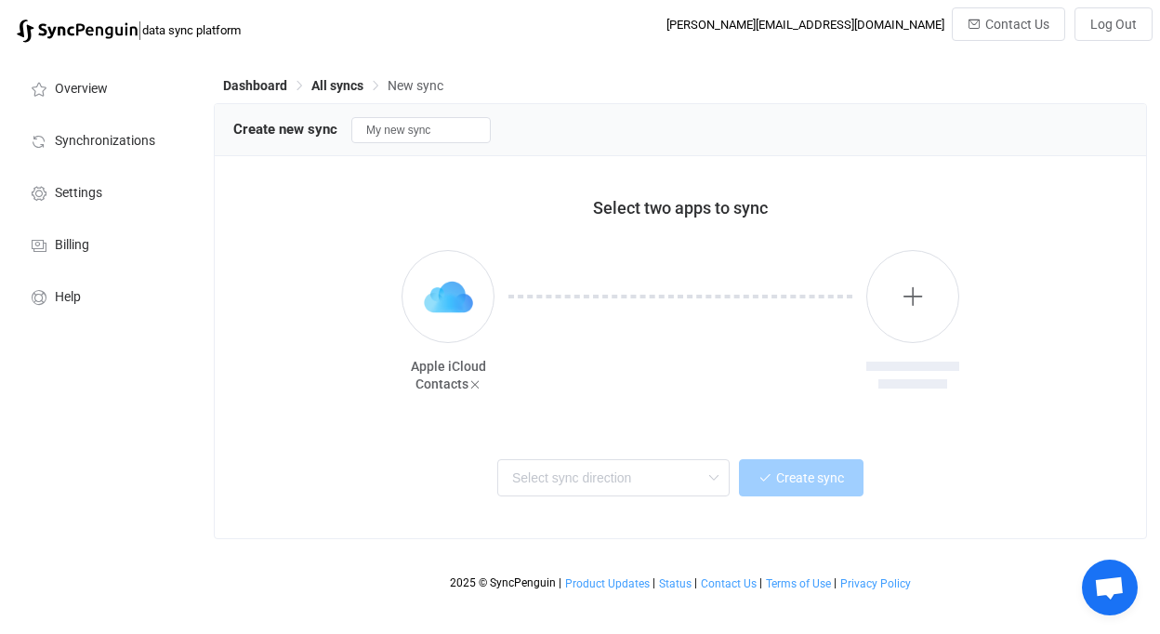
click at [865, 308] on div at bounding box center [680, 333] width 372 height 167
click at [914, 309] on button "button" at bounding box center [912, 296] width 93 height 93
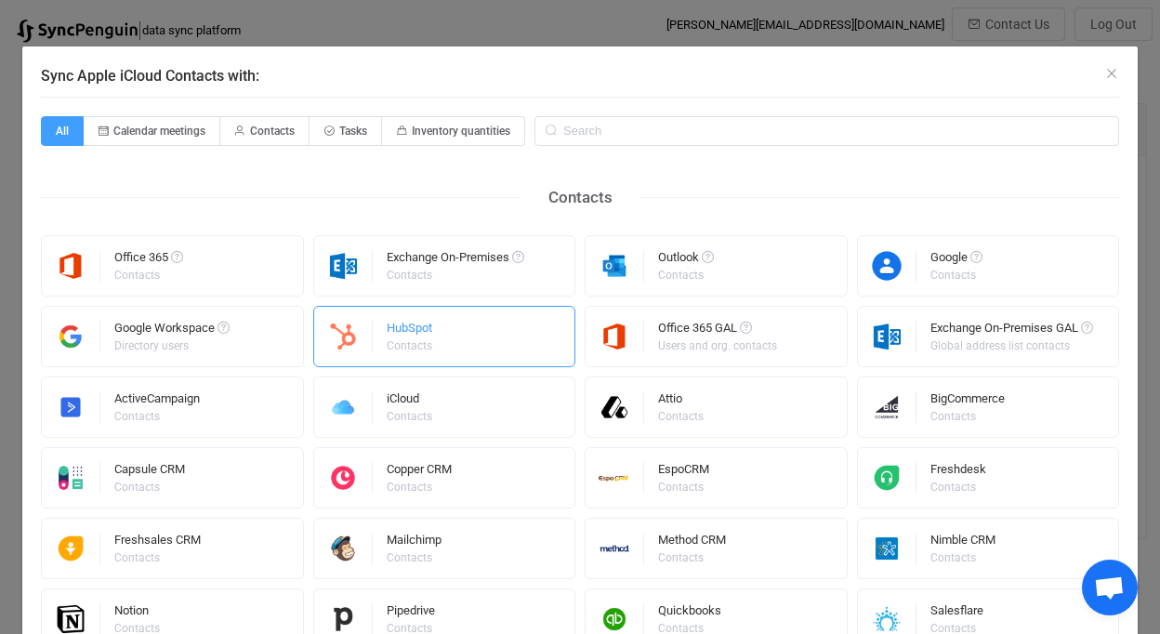
click at [418, 360] on div "HubSpot Contacts" at bounding box center [411, 336] width 48 height 48
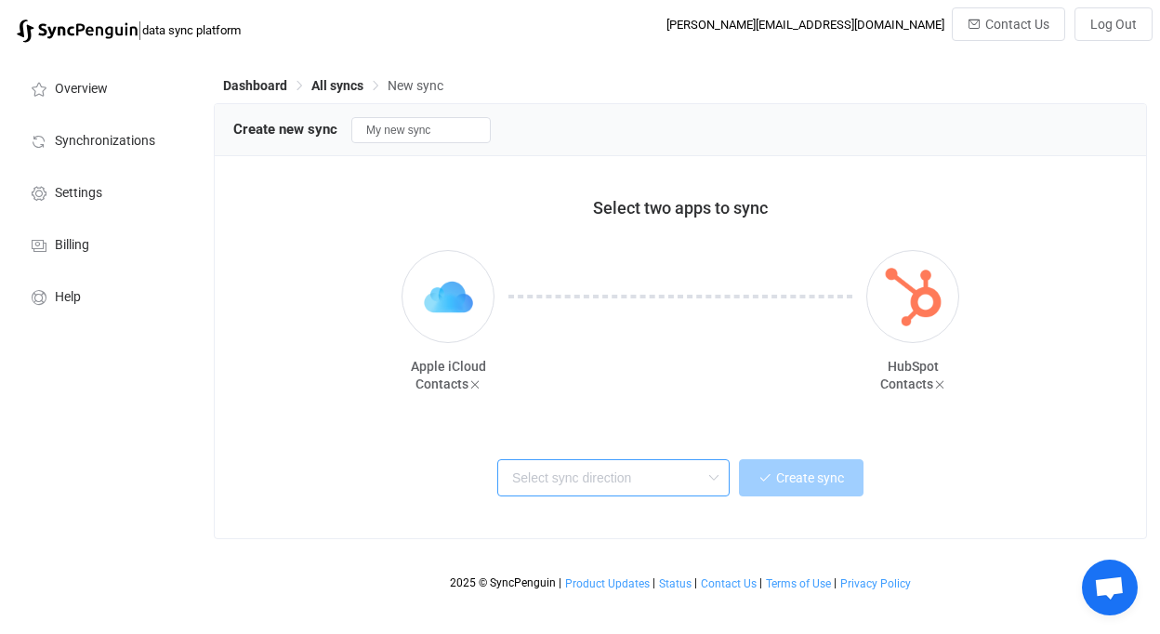
click at [667, 470] on input "text" at bounding box center [613, 477] width 232 height 37
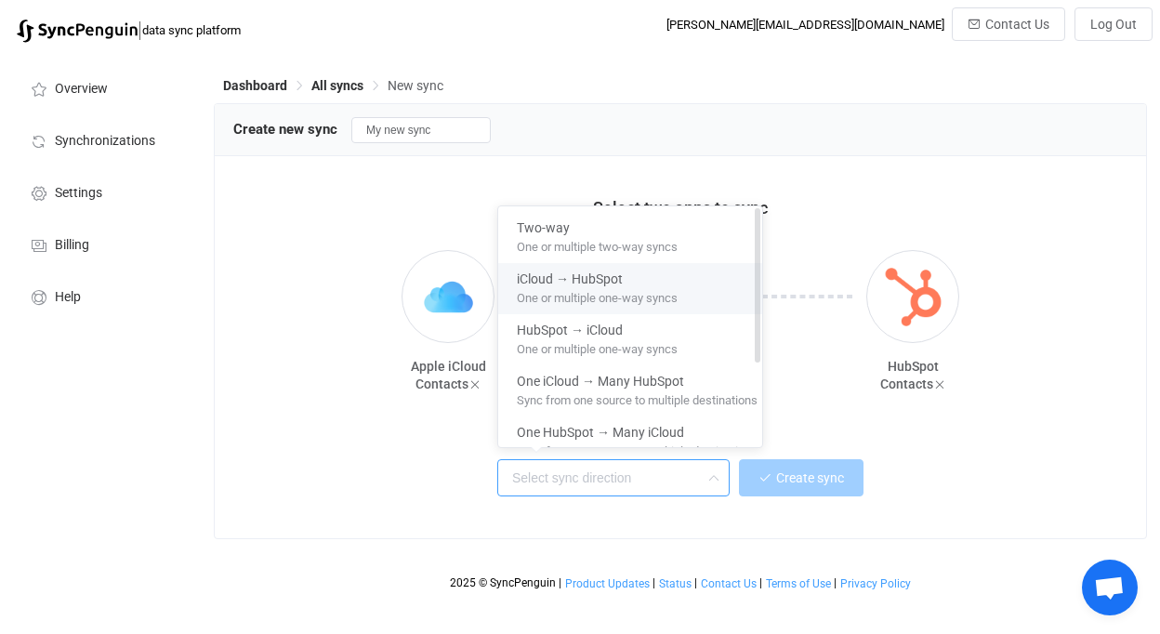
click at [644, 287] on span "One or multiple one-way syncs" at bounding box center [597, 294] width 161 height 20
type input "iCloud → HubSpot"
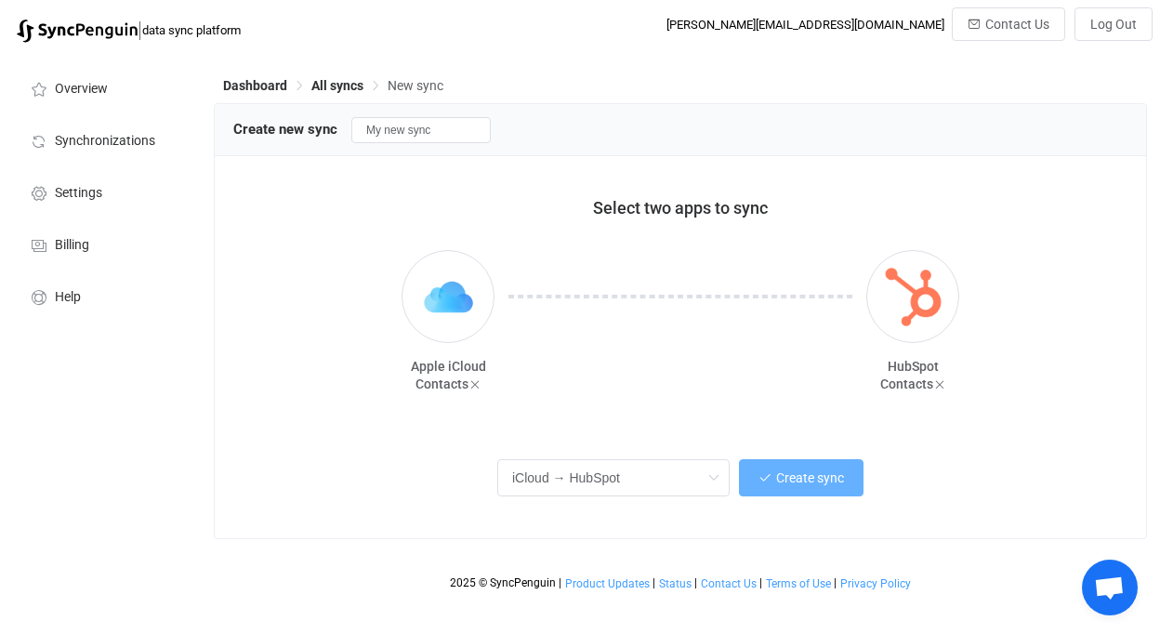
click at [822, 469] on button "Create sync" at bounding box center [801, 477] width 125 height 37
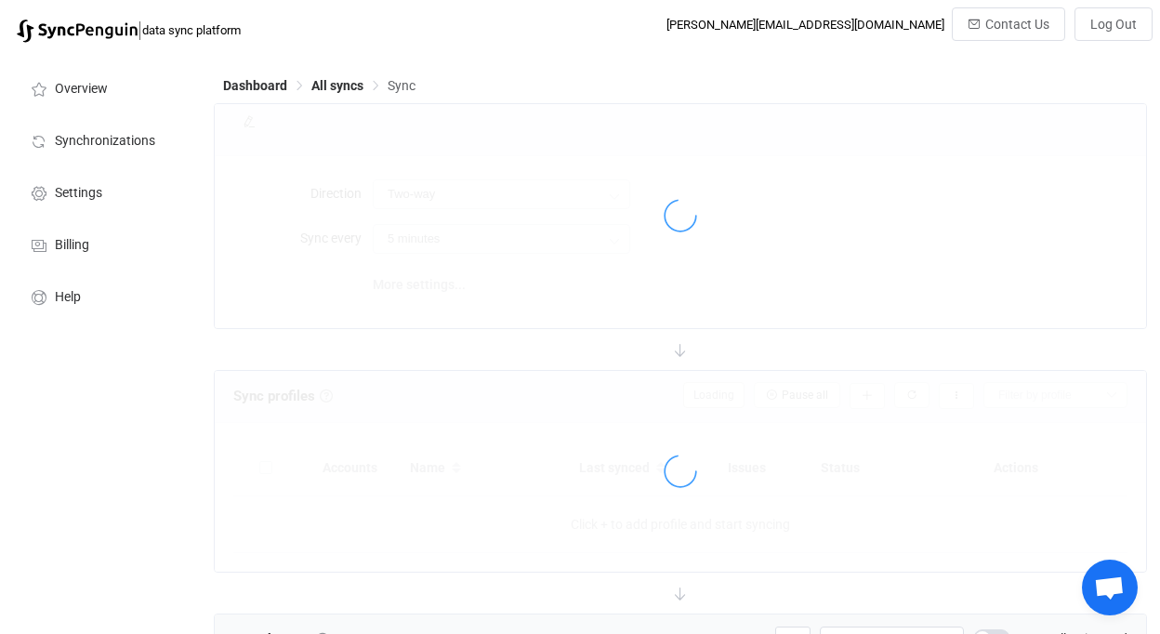
type input "iCloud → HubSpot"
type input "10 minutes"
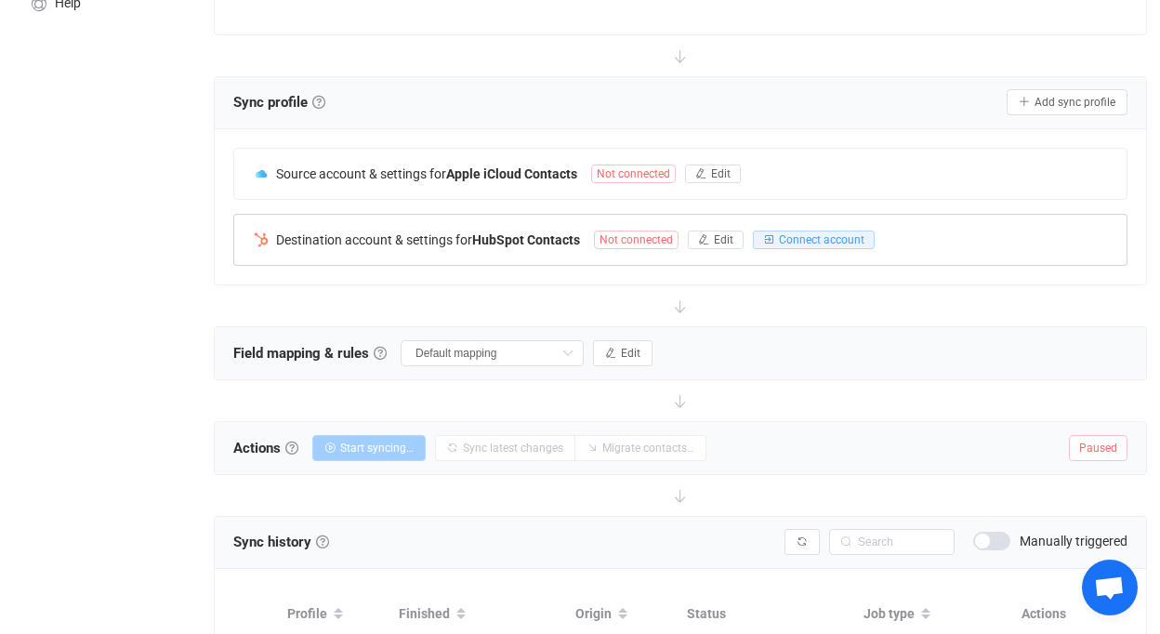
scroll to position [319, 0]
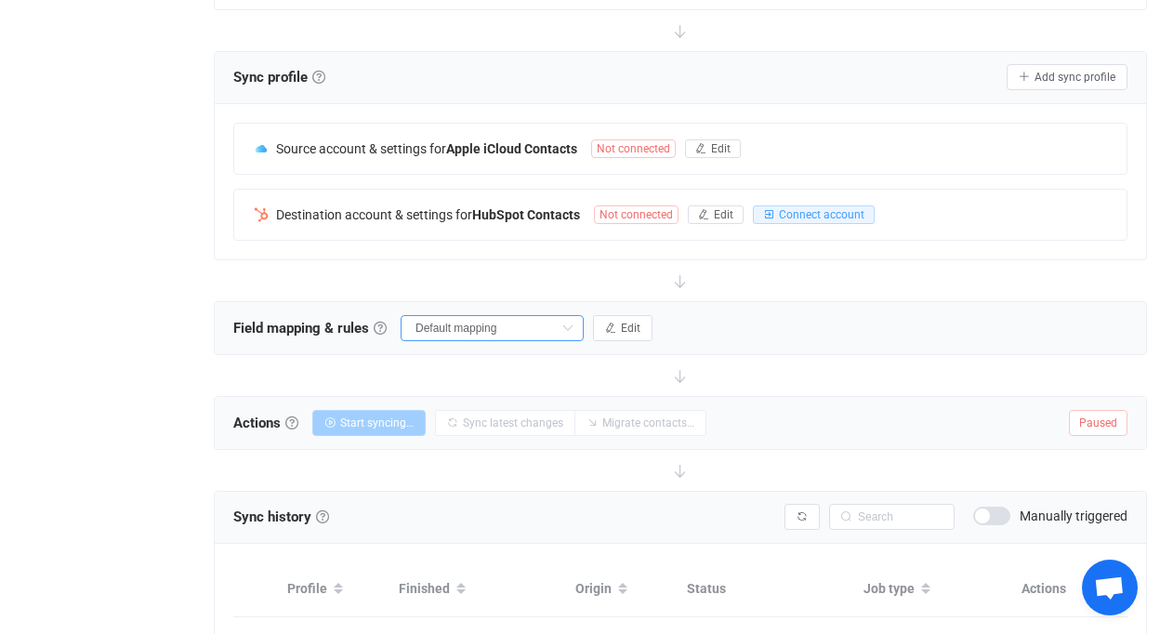
click at [539, 322] on input "Default mapping" at bounding box center [492, 328] width 183 height 26
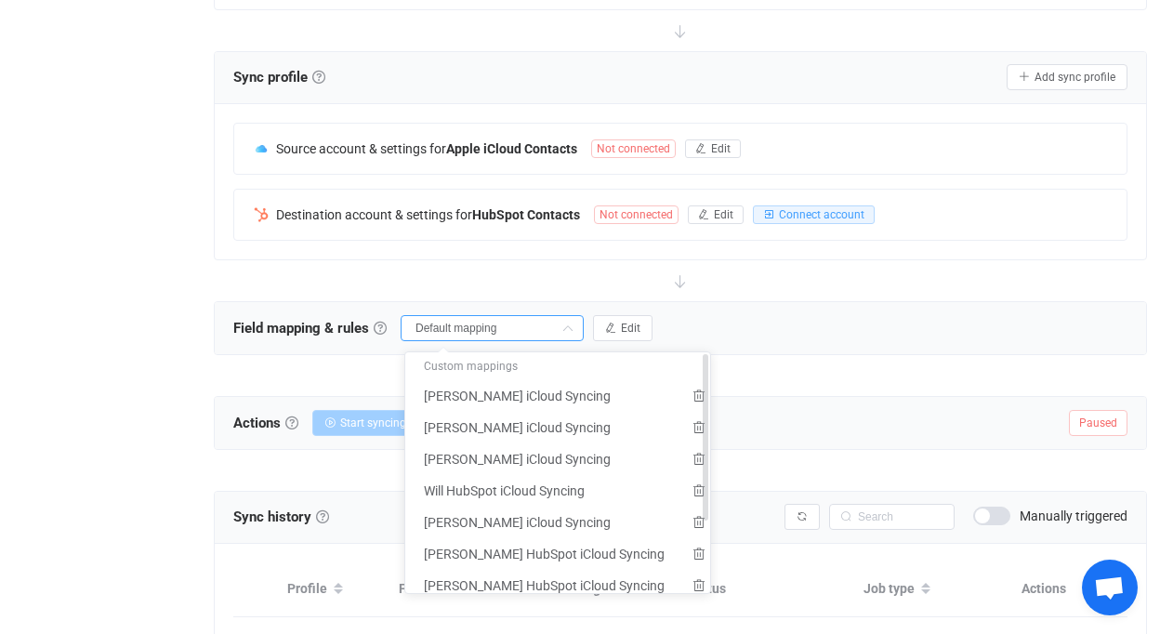
scroll to position [465, 0]
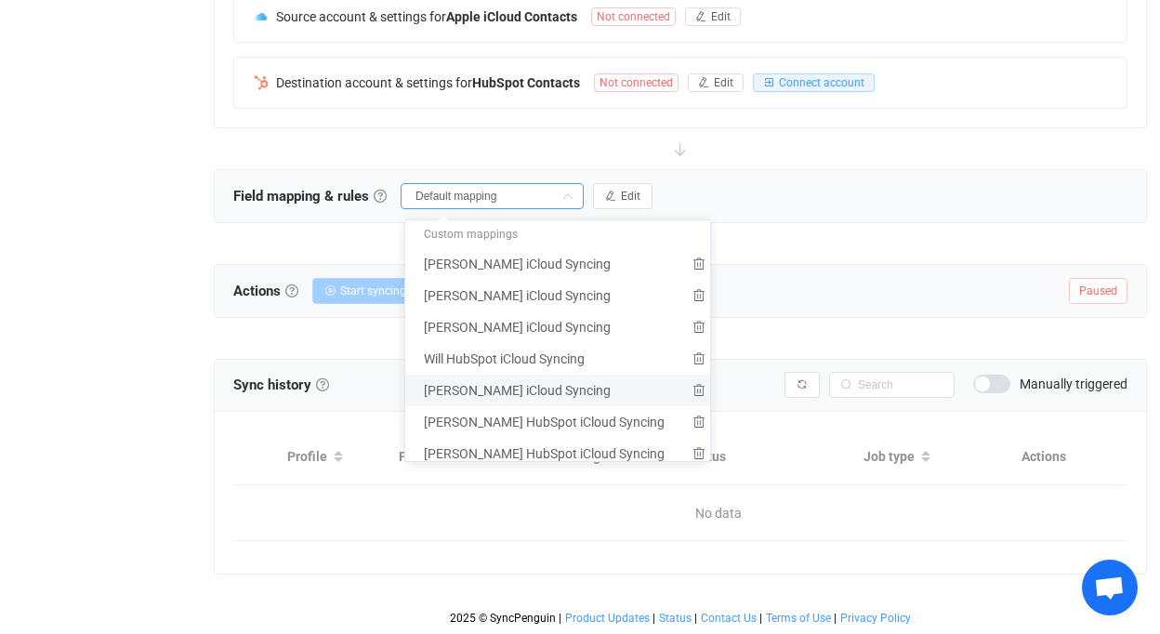
click at [799, 170] on div "Field mapping & rules Field mapping & rules By default, all contacts of the con…" at bounding box center [680, 196] width 931 height 52
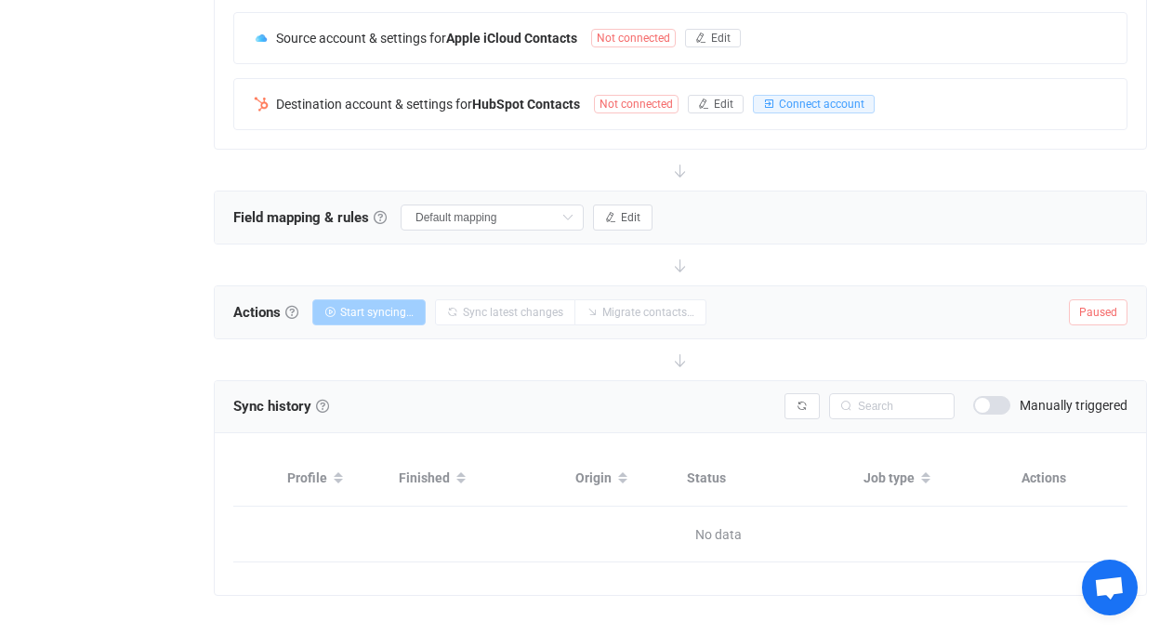
scroll to position [332, 0]
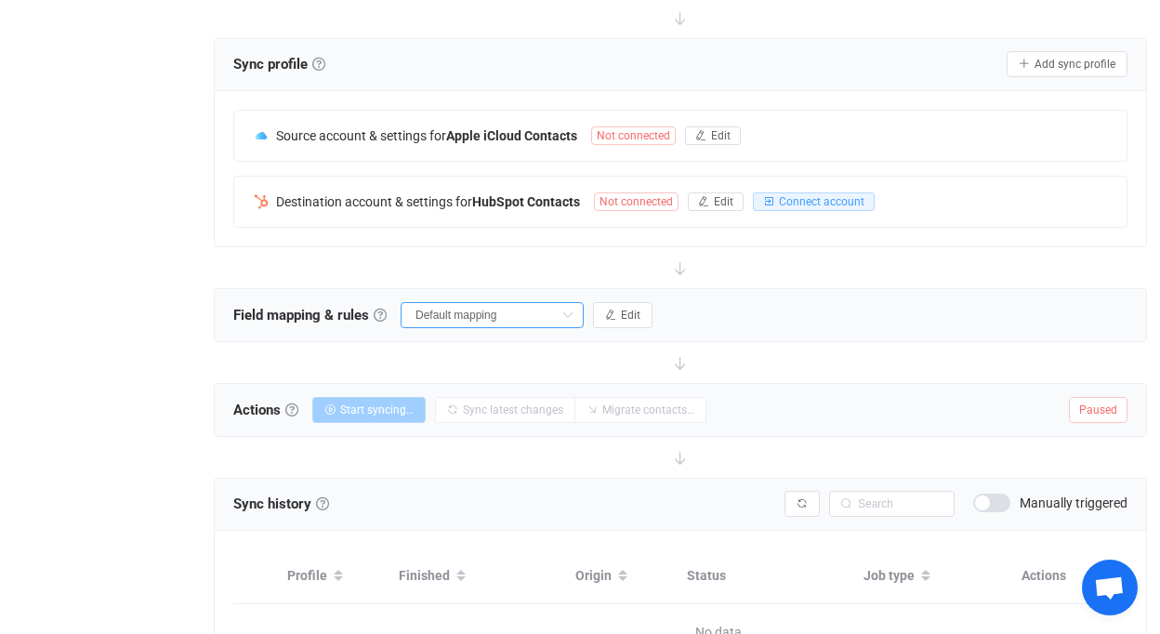
click at [555, 317] on input "Default mapping" at bounding box center [492, 315] width 183 height 26
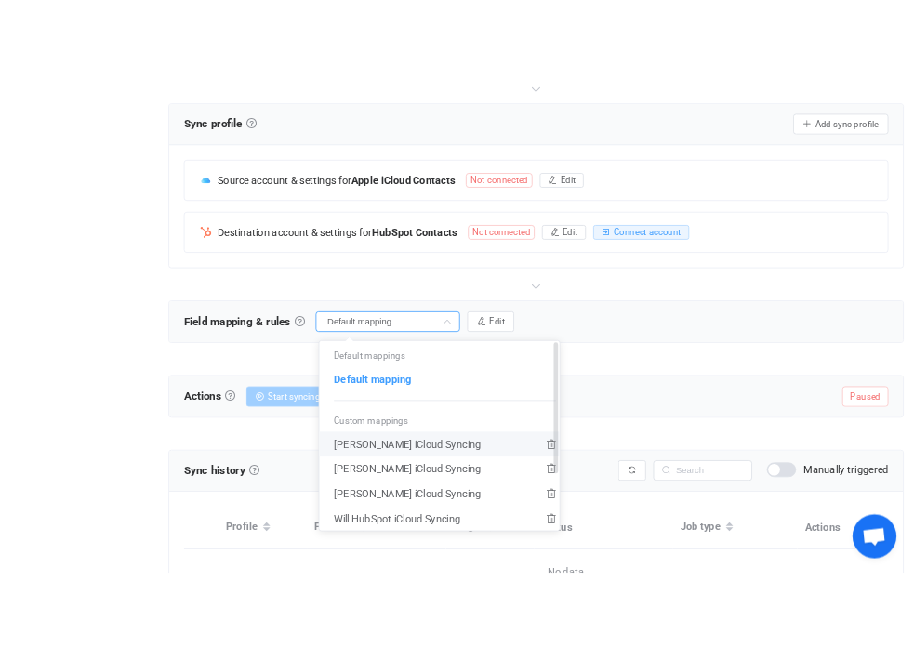
scroll to position [101, 0]
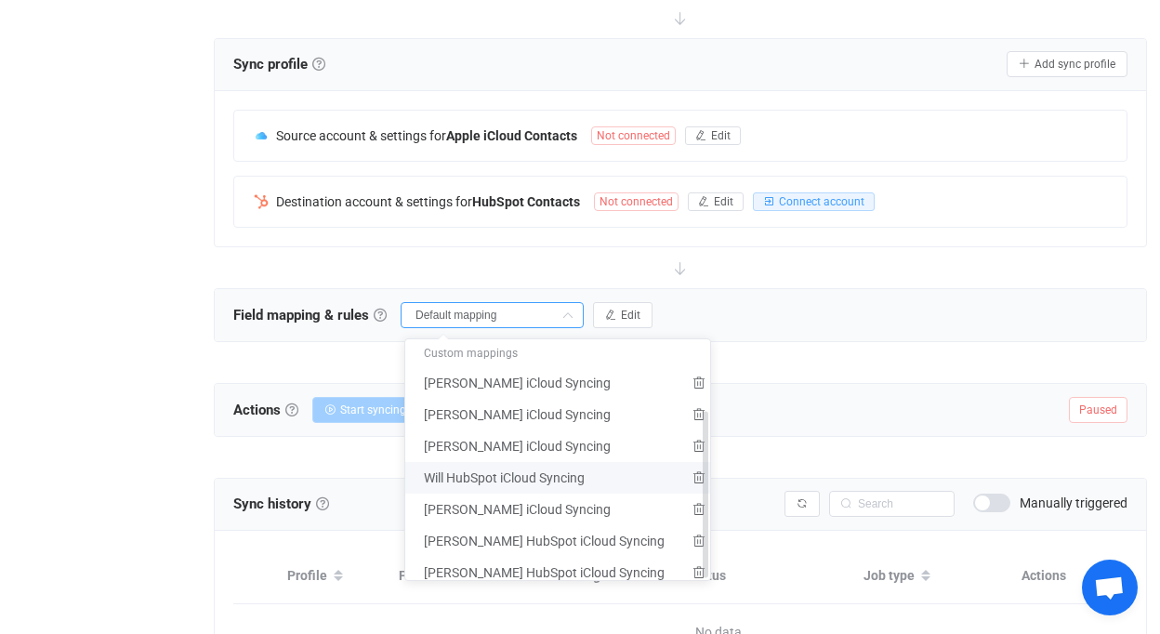
click at [518, 467] on span "Will HubSpot iCloud Syncing" at bounding box center [504, 478] width 161 height 32
type input "Will HubSpot iCloud Syncing"
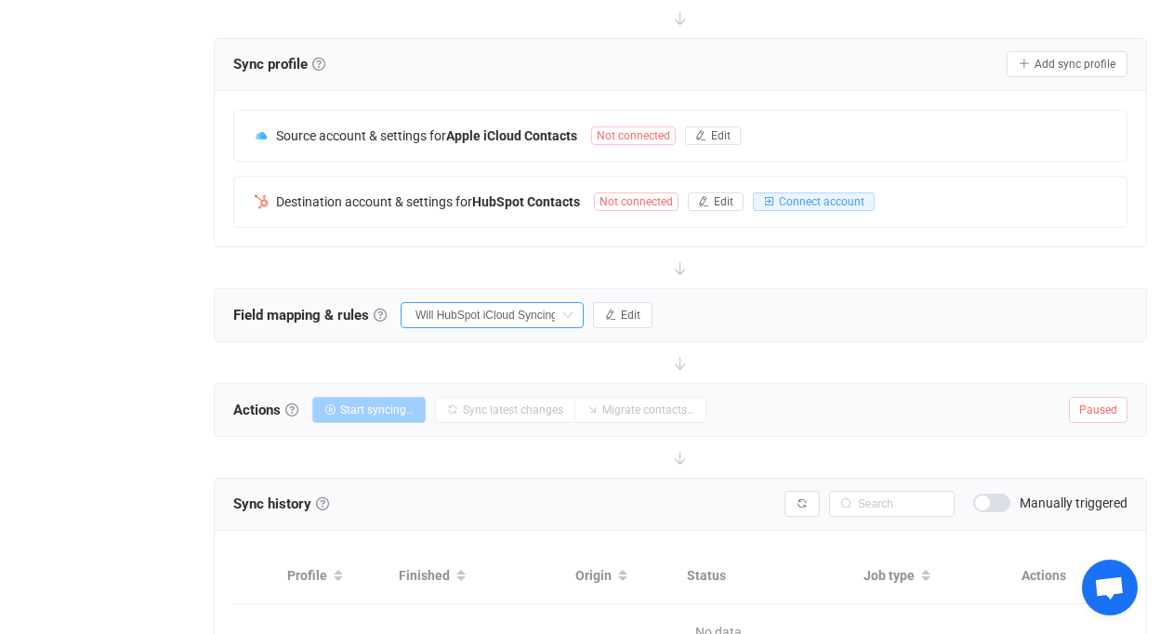
type input "Do nothing"
type input "Company"
type input "Other Emails"
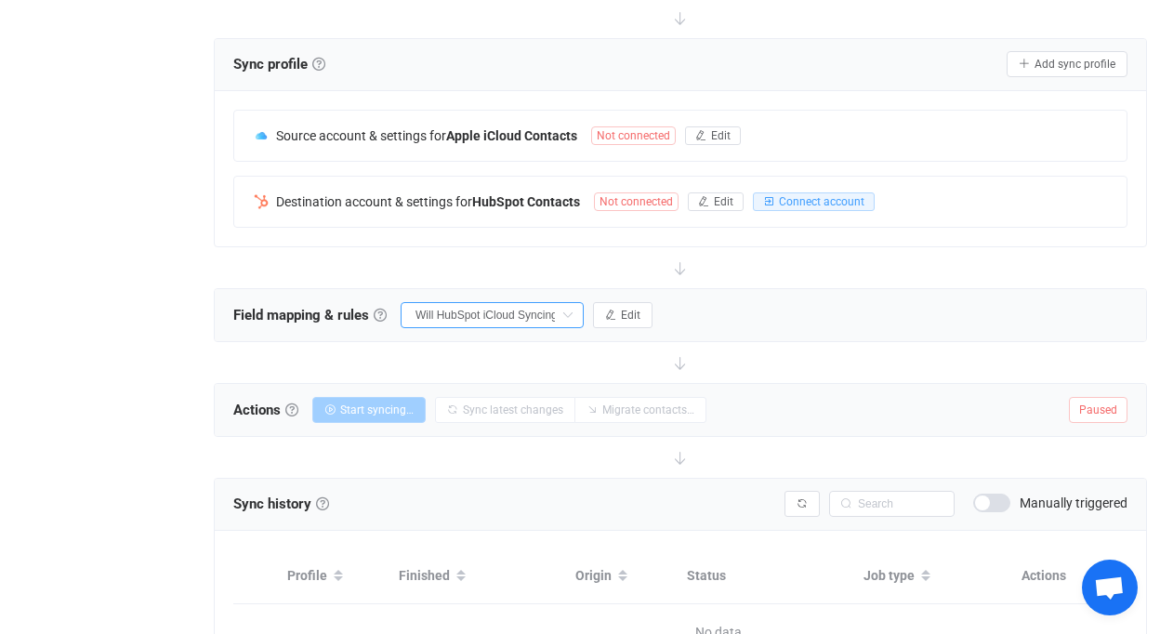
type input "Home Emails"
type input "["custom_secondary_email"]"
type input "Work Emails"
type input "["default_email"]"
type input "Mobile Phones"
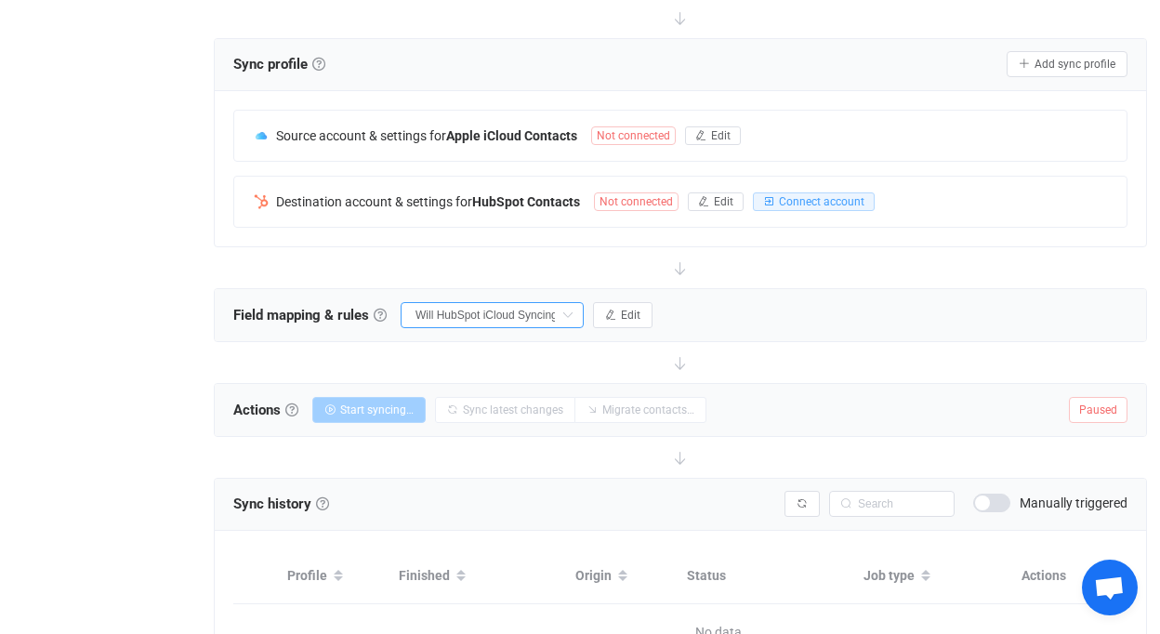
type input "Work Phones"
type input "Mobile Phones"
type input "First name"
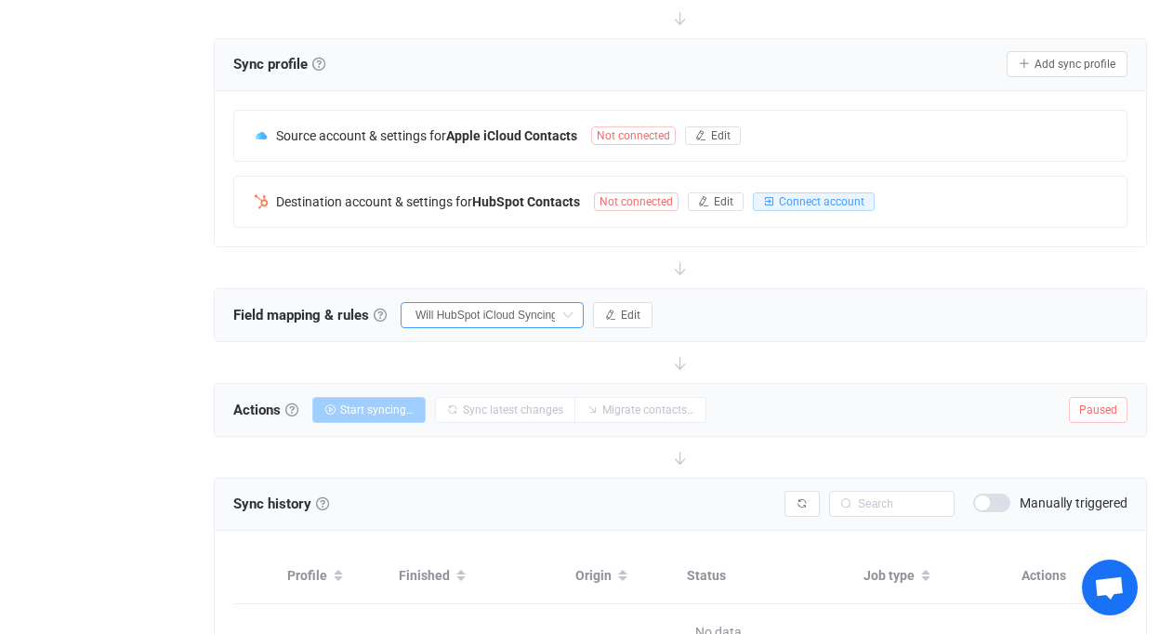
type input "Last name"
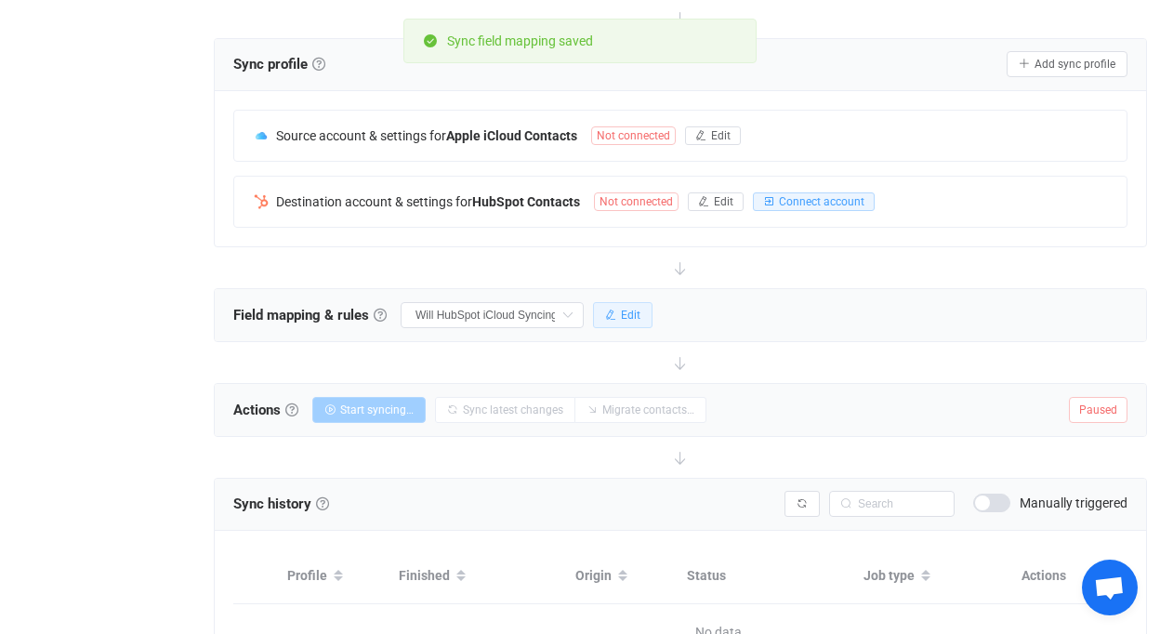
click at [646, 312] on button "Edit" at bounding box center [622, 315] width 59 height 26
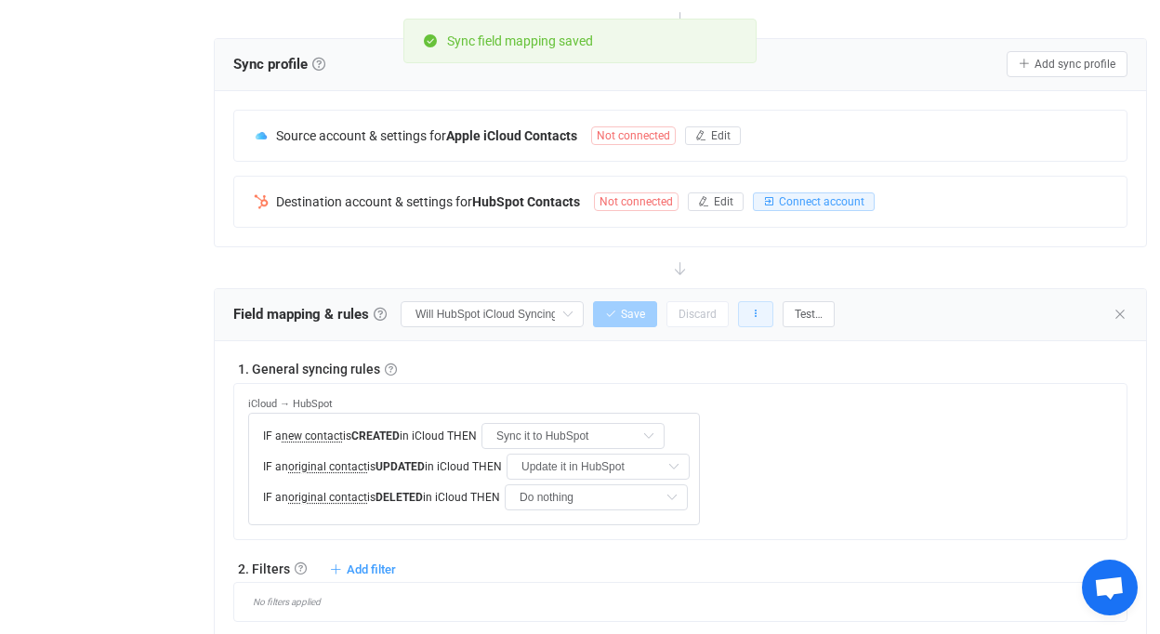
click at [760, 316] on icon "button" at bounding box center [755, 314] width 11 height 11
click at [898, 300] on div "Field mapping & rules Field mapping & rules By default, all contacts of the con…" at bounding box center [680, 315] width 931 height 52
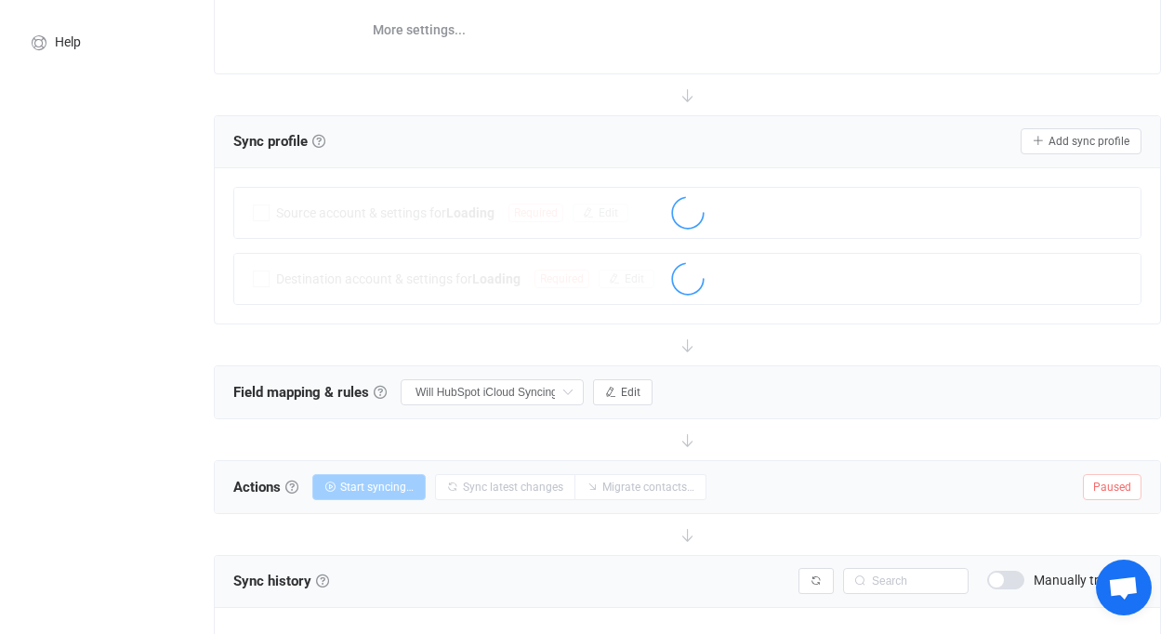
scroll to position [255, 0]
